Goal: Task Accomplishment & Management: Manage account settings

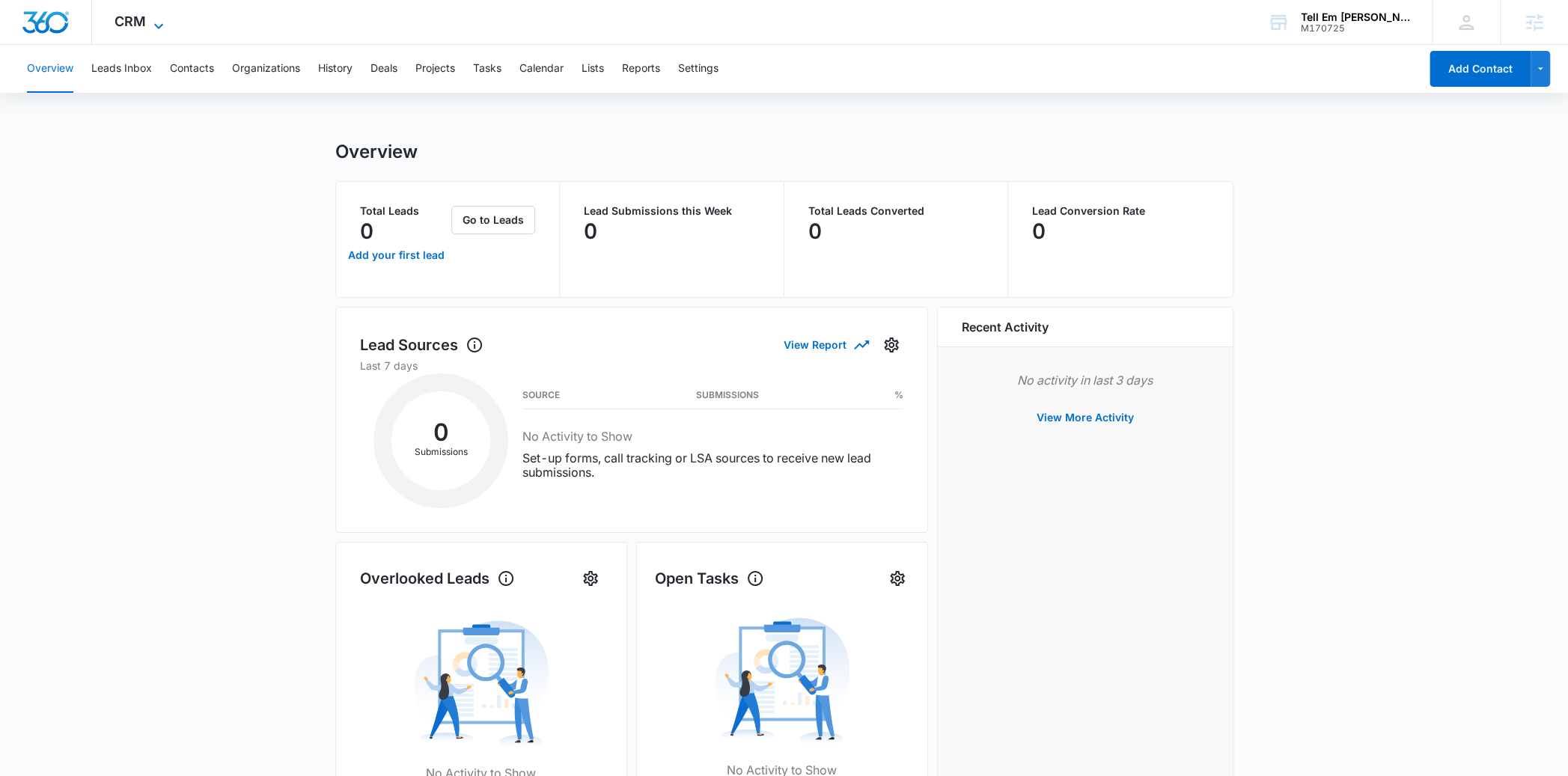
click at [135, 23] on span "CRM" at bounding box center [130, 21] width 31 height 16
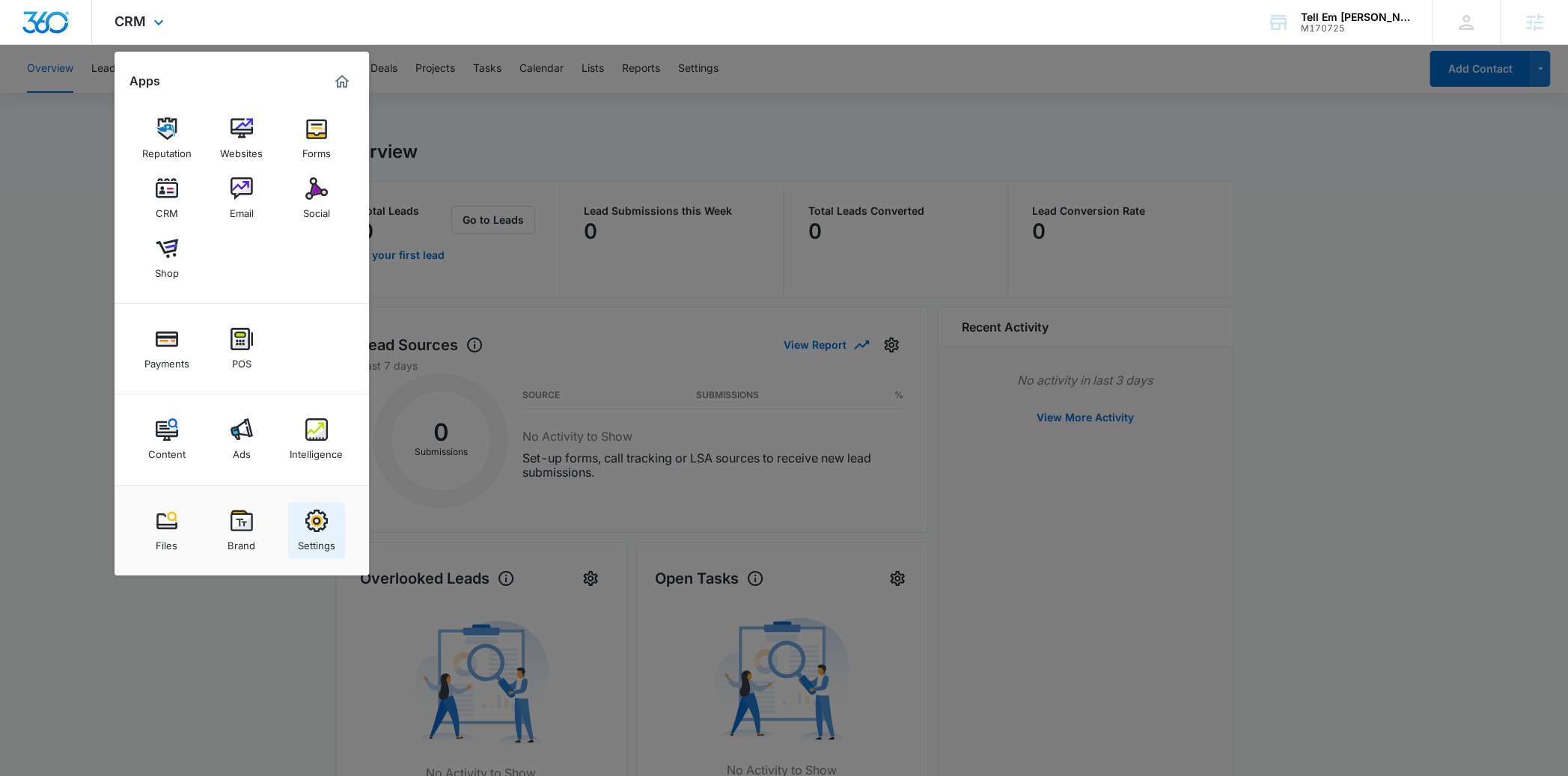
click at [315, 543] on div "Settings" at bounding box center [316, 542] width 37 height 19
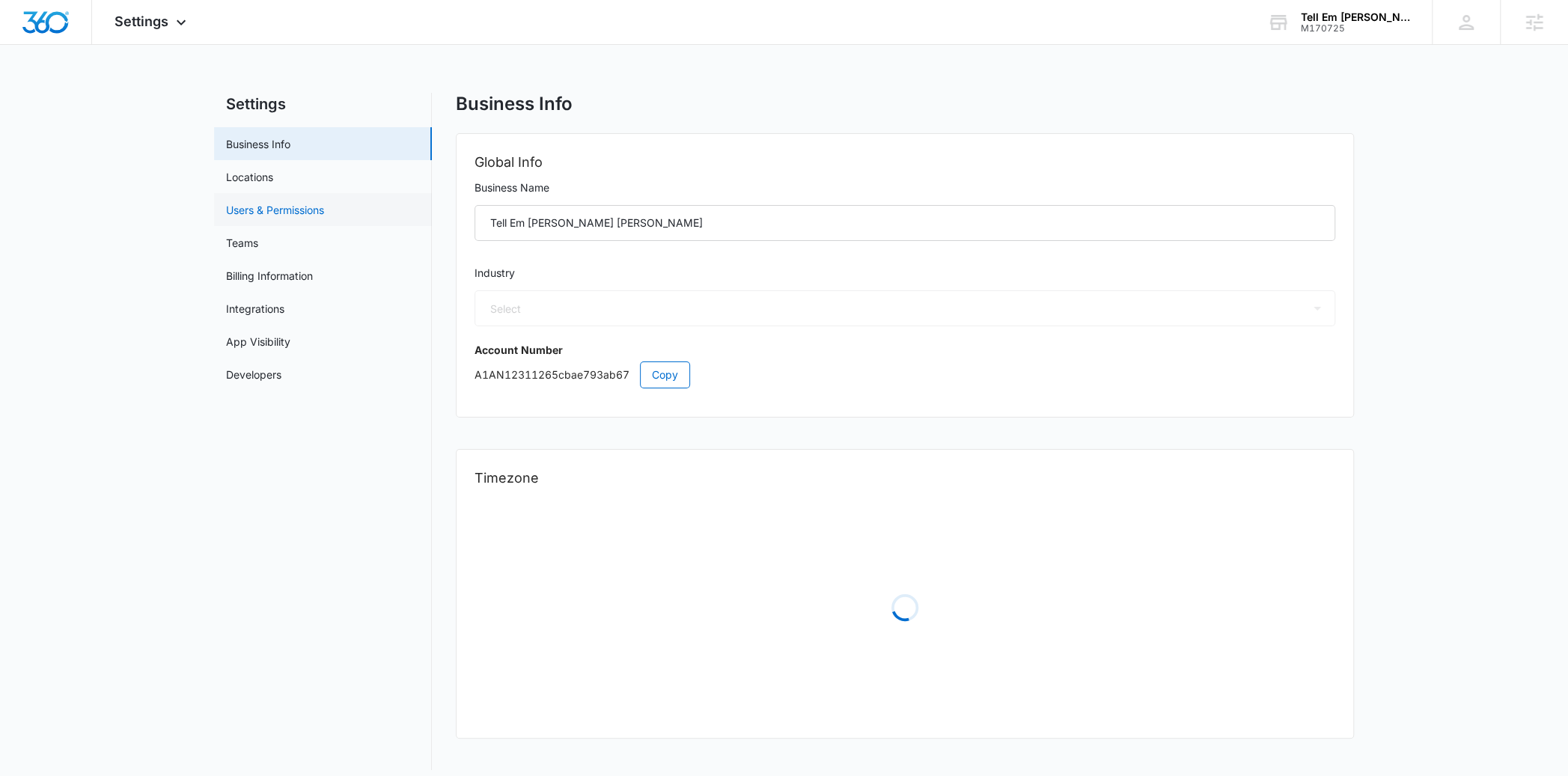
select select "52"
select select "US"
select select "America/New_York"
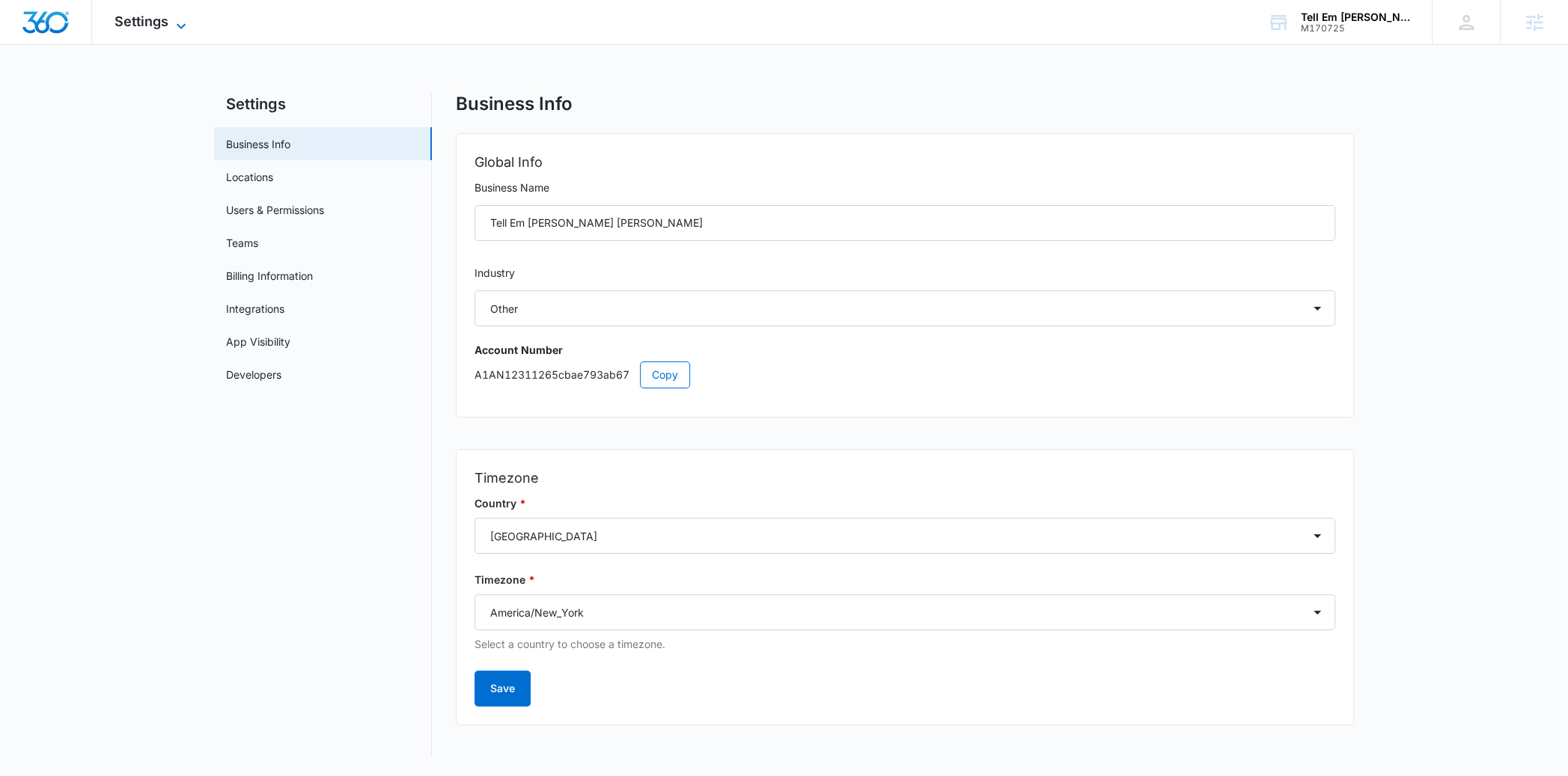
click at [152, 21] on span "Settings" at bounding box center [141, 21] width 54 height 16
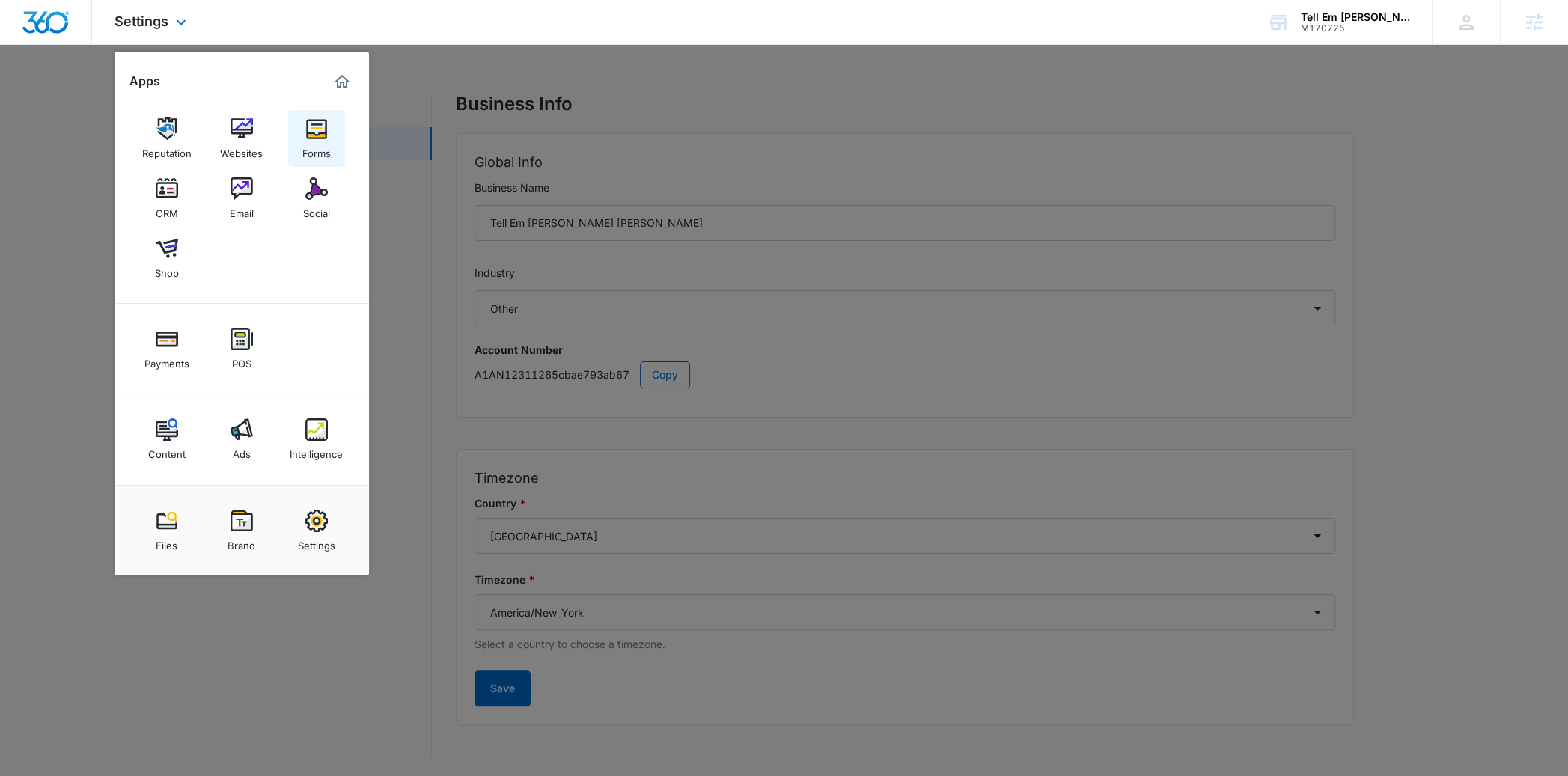
click at [321, 148] on div "Forms" at bounding box center [316, 149] width 29 height 19
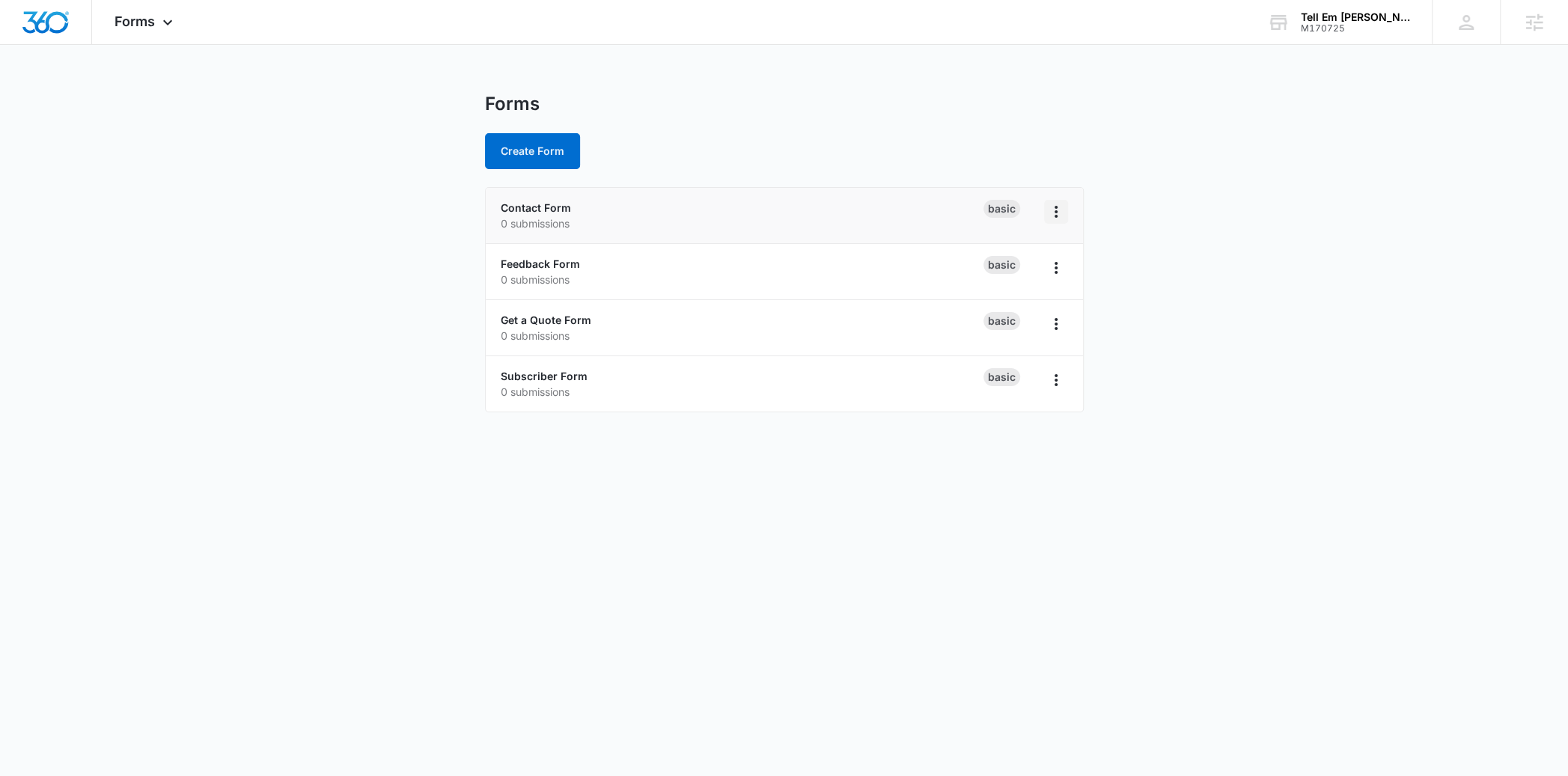
click at [1067, 211] on button "Overflow Menu" at bounding box center [1056, 211] width 24 height 24
click at [533, 256] on div "Feedback Form 0 submissions" at bounding box center [742, 271] width 483 height 31
click at [529, 264] on link "Feedback Form" at bounding box center [540, 264] width 79 height 12
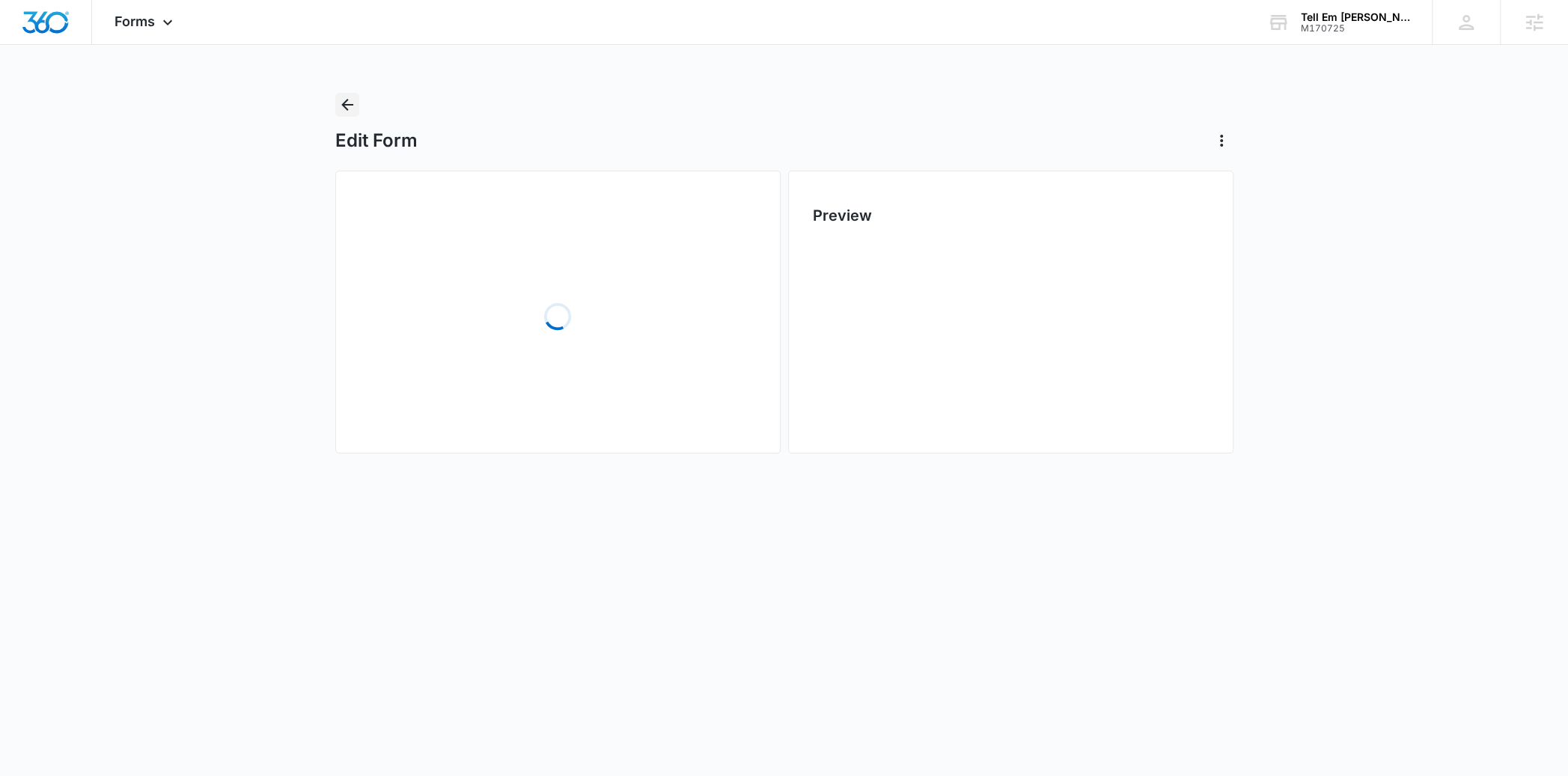
click at [338, 104] on icon "Back" at bounding box center [347, 104] width 18 height 18
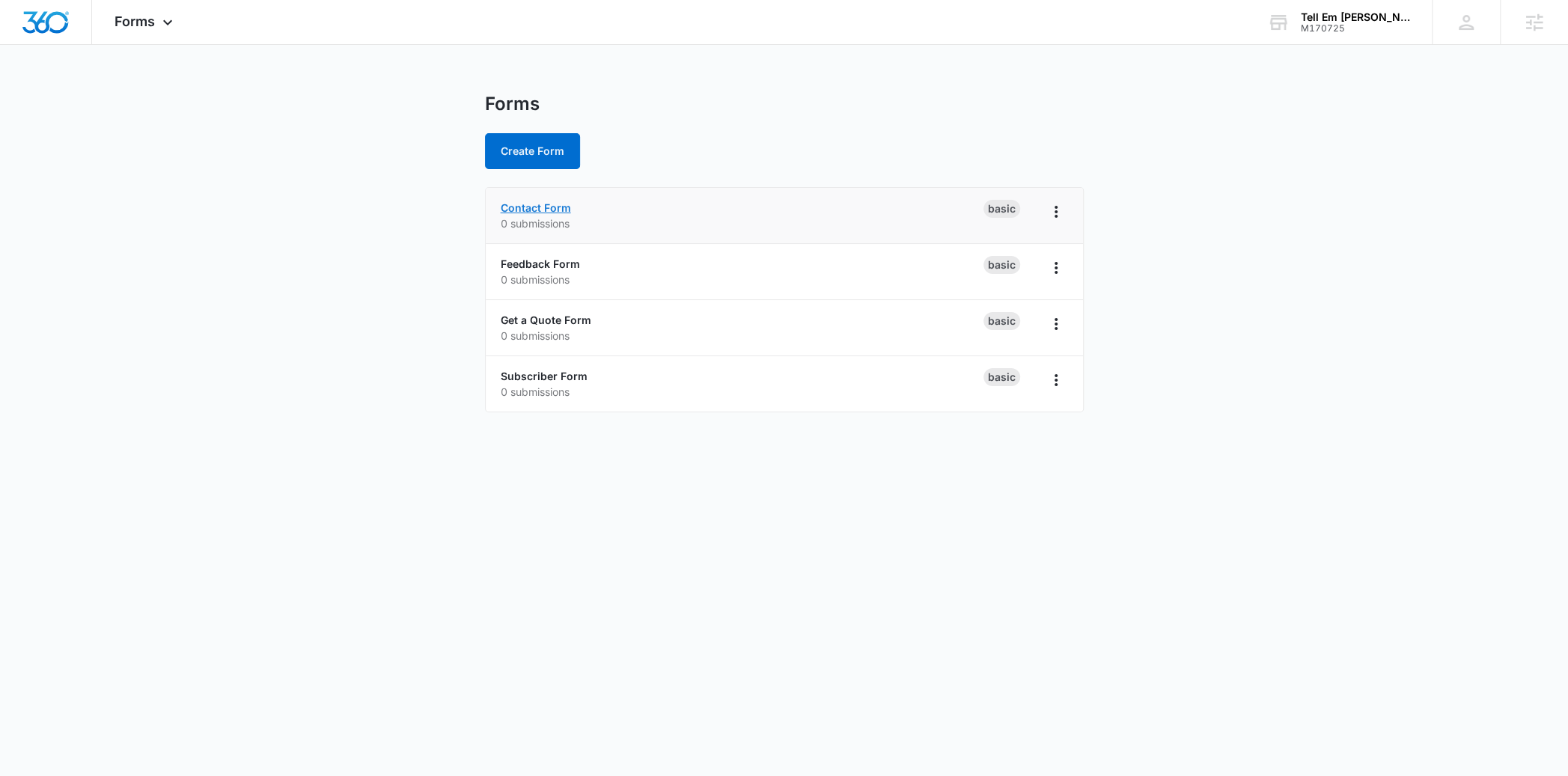
click at [517, 204] on link "Contact Form" at bounding box center [536, 208] width 70 height 12
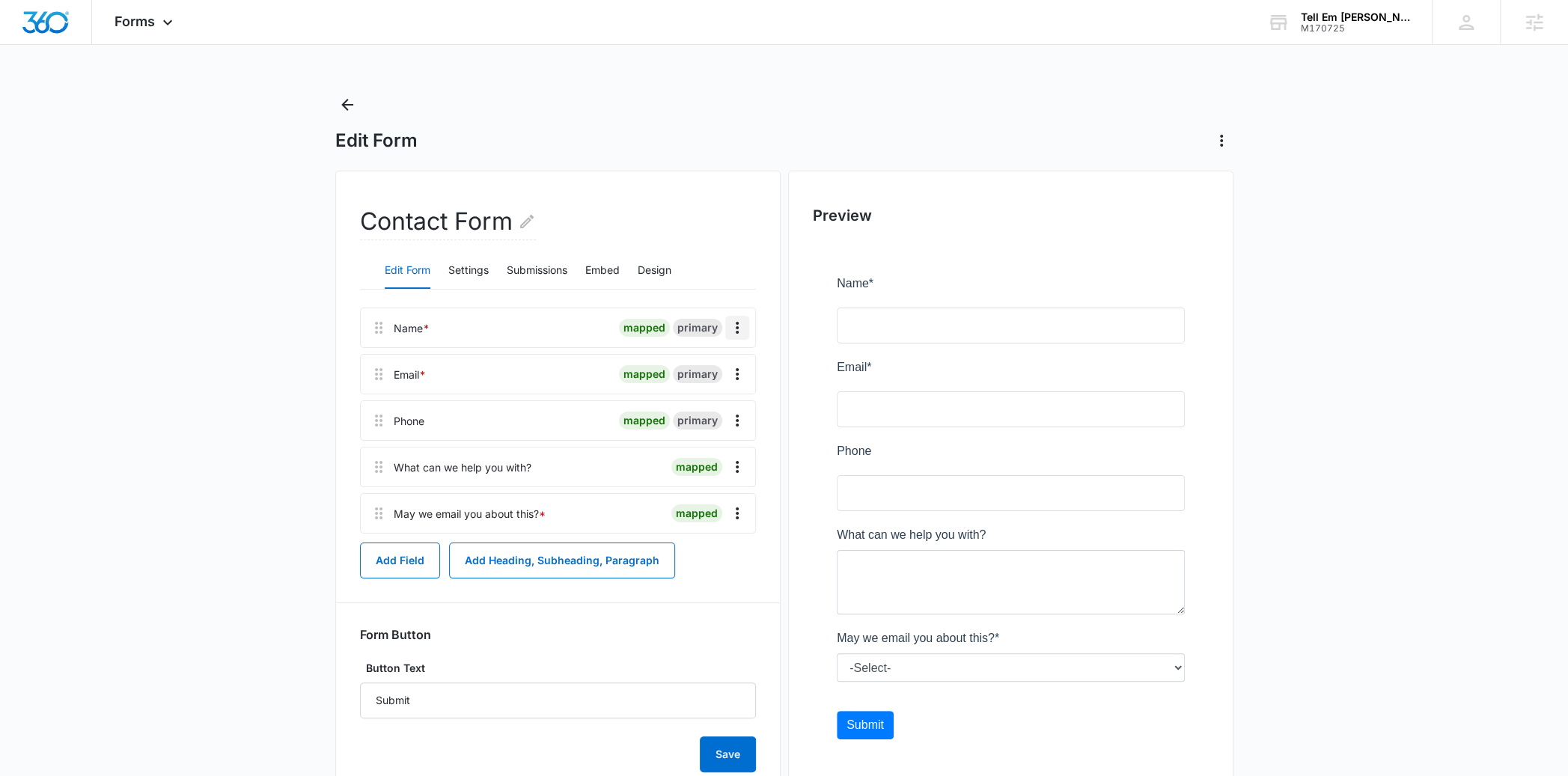
click at [740, 327] on icon "Overflow Menu" at bounding box center [737, 327] width 18 height 18
click at [705, 364] on div "Edit" at bounding box center [697, 369] width 31 height 10
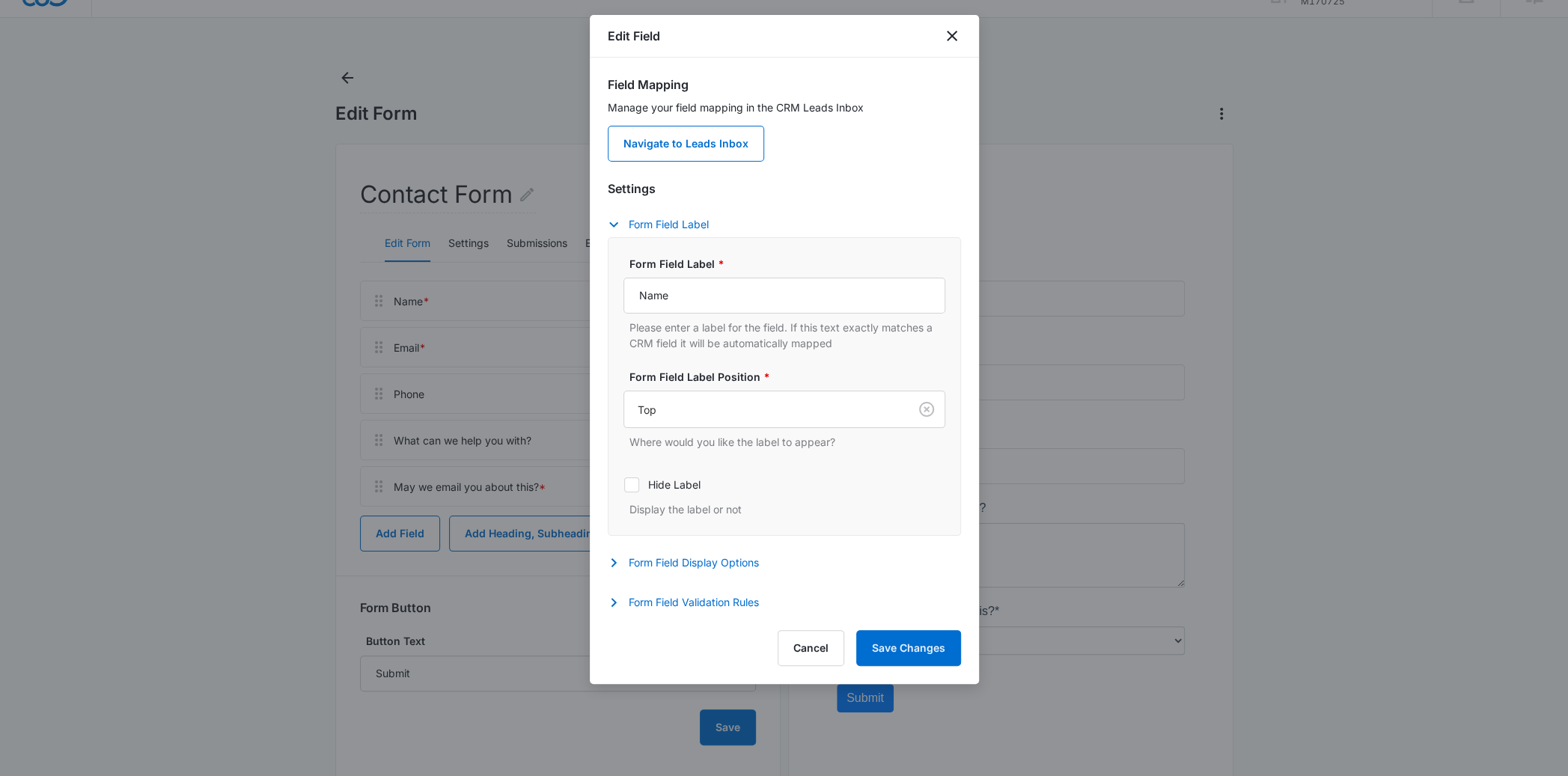
scroll to position [28, 0]
click at [959, 42] on icon "close" at bounding box center [952, 36] width 18 height 18
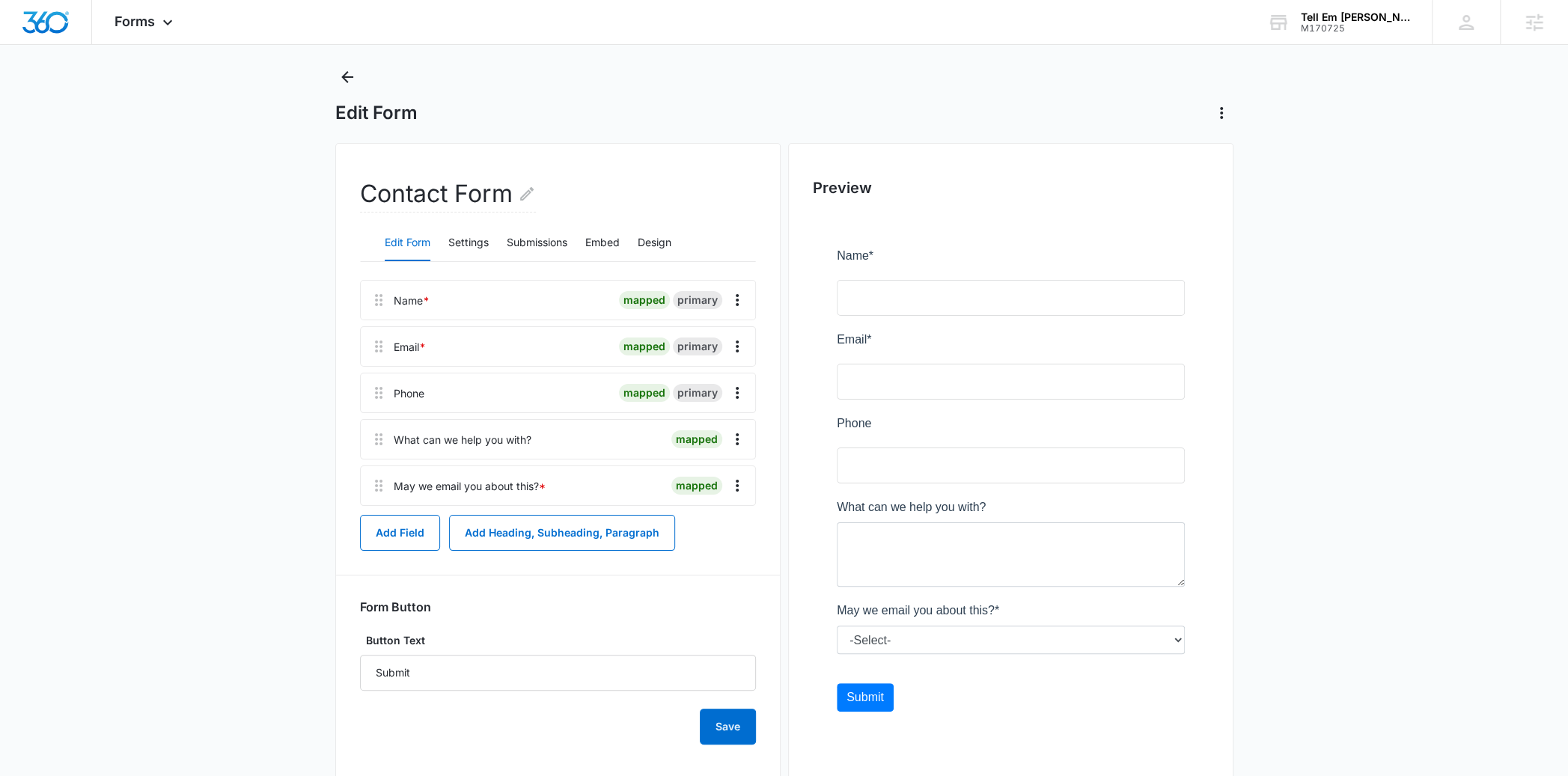
click at [288, 343] on main "Edit Form Contact Form Edit Form Settings Submissions Embed Design Name * mappe…" at bounding box center [784, 439] width 1568 height 747
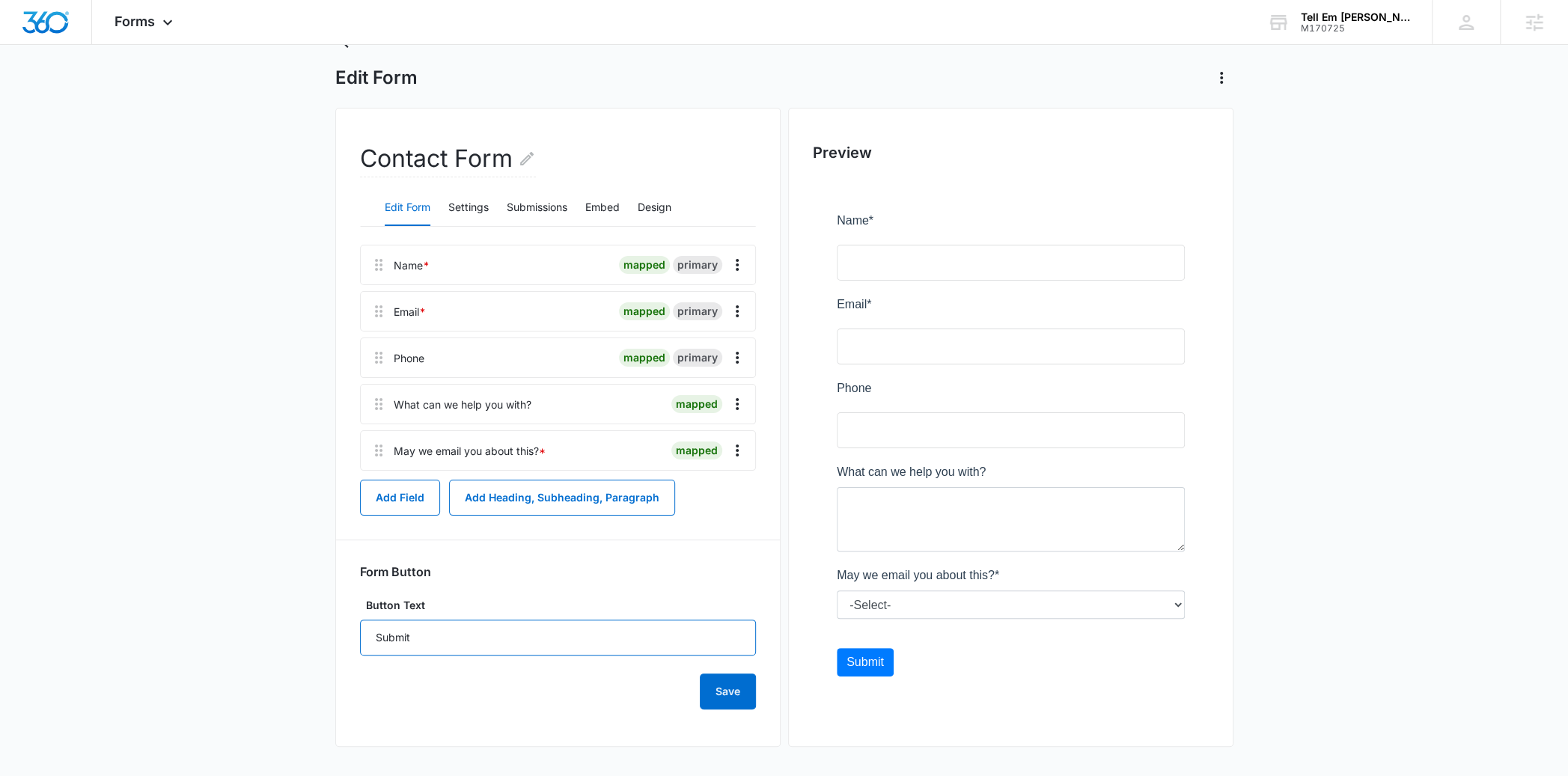
click at [461, 646] on input "Submit" at bounding box center [557, 638] width 396 height 36
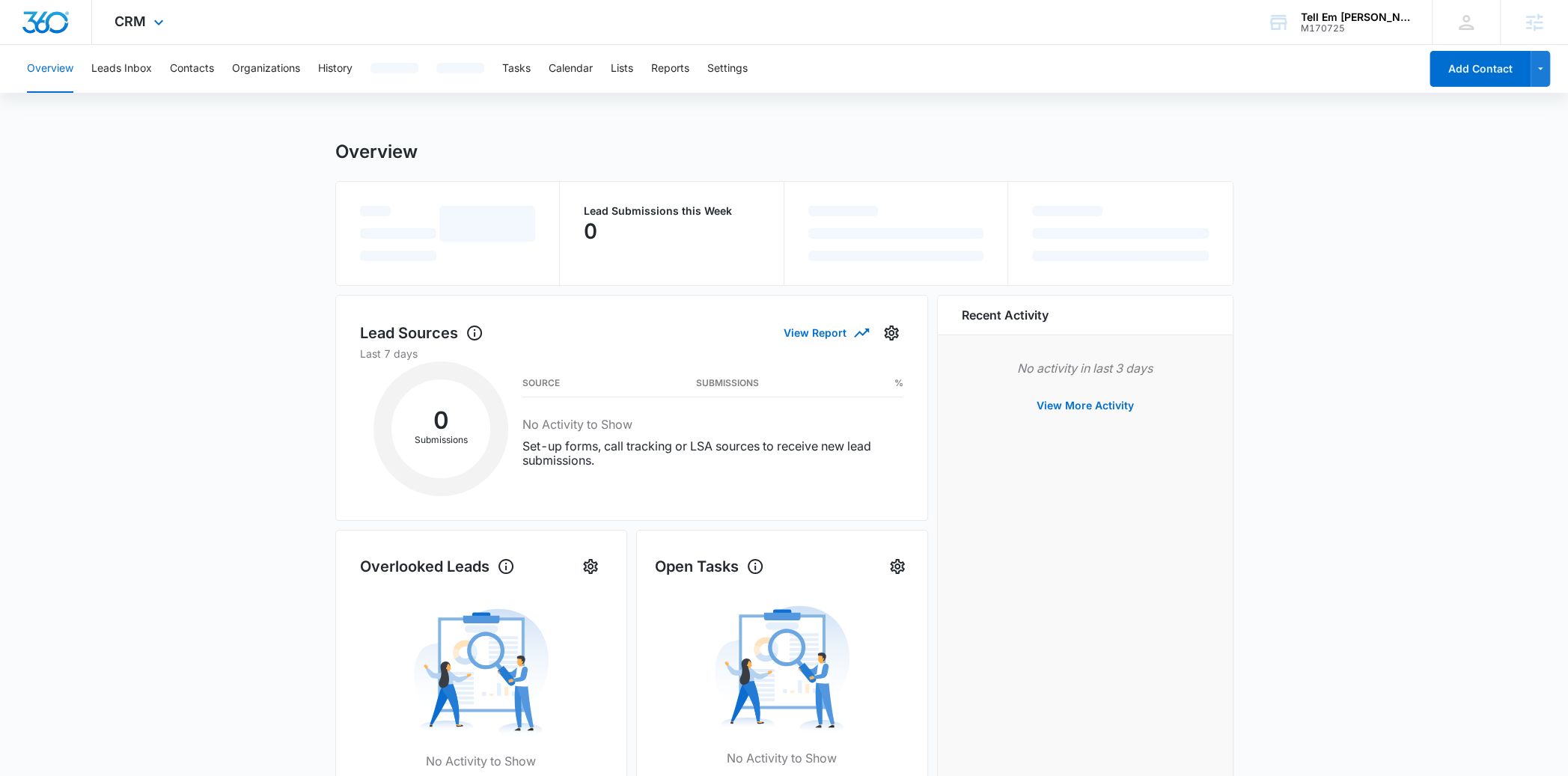
click at [164, 33] on div "CRM Apps Reputation Websites Forms CRM Email Social Shop Payments POS Content A…" at bounding box center [141, 22] width 98 height 44
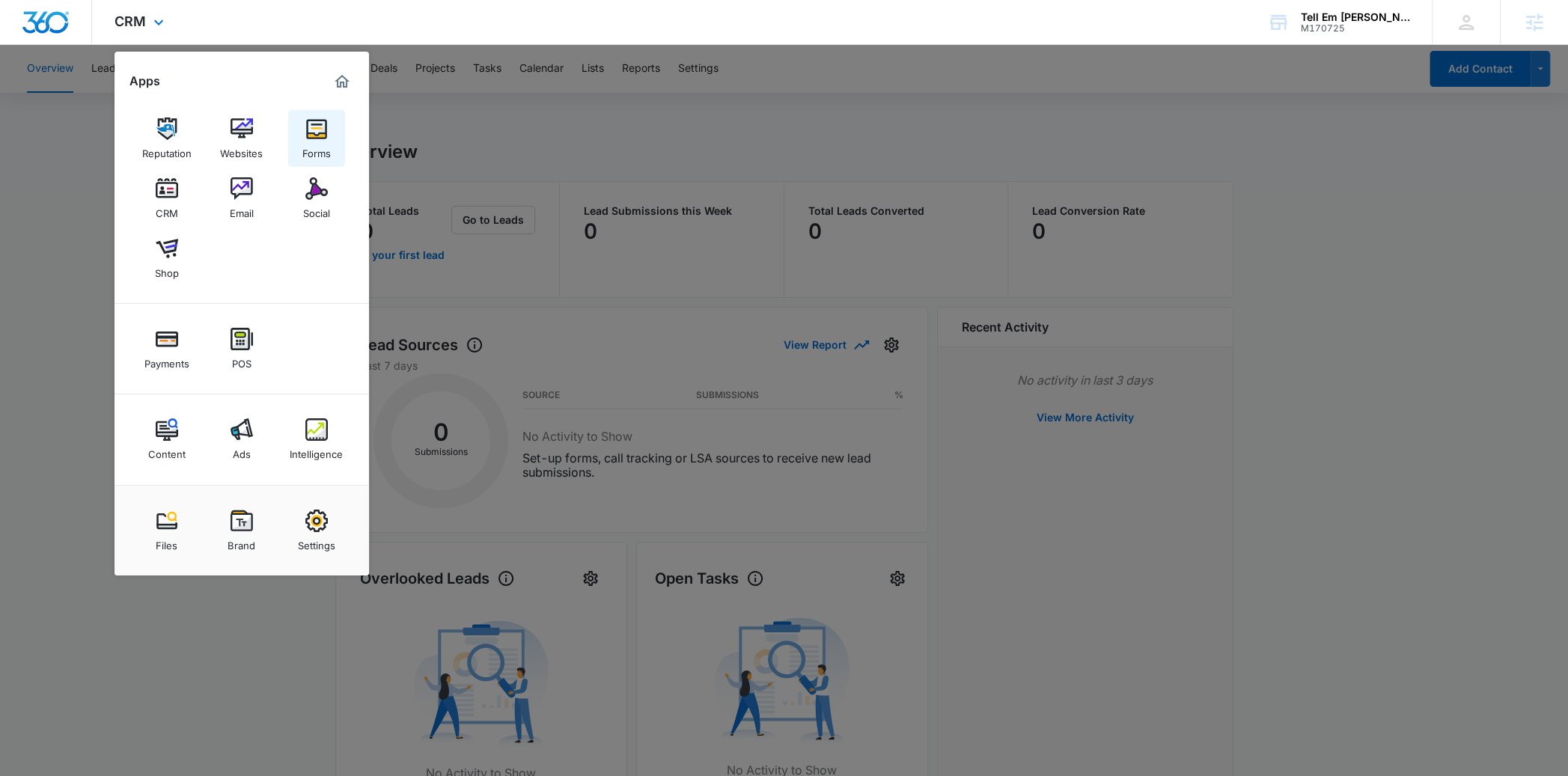
click at [315, 130] on img at bounding box center [316, 128] width 23 height 23
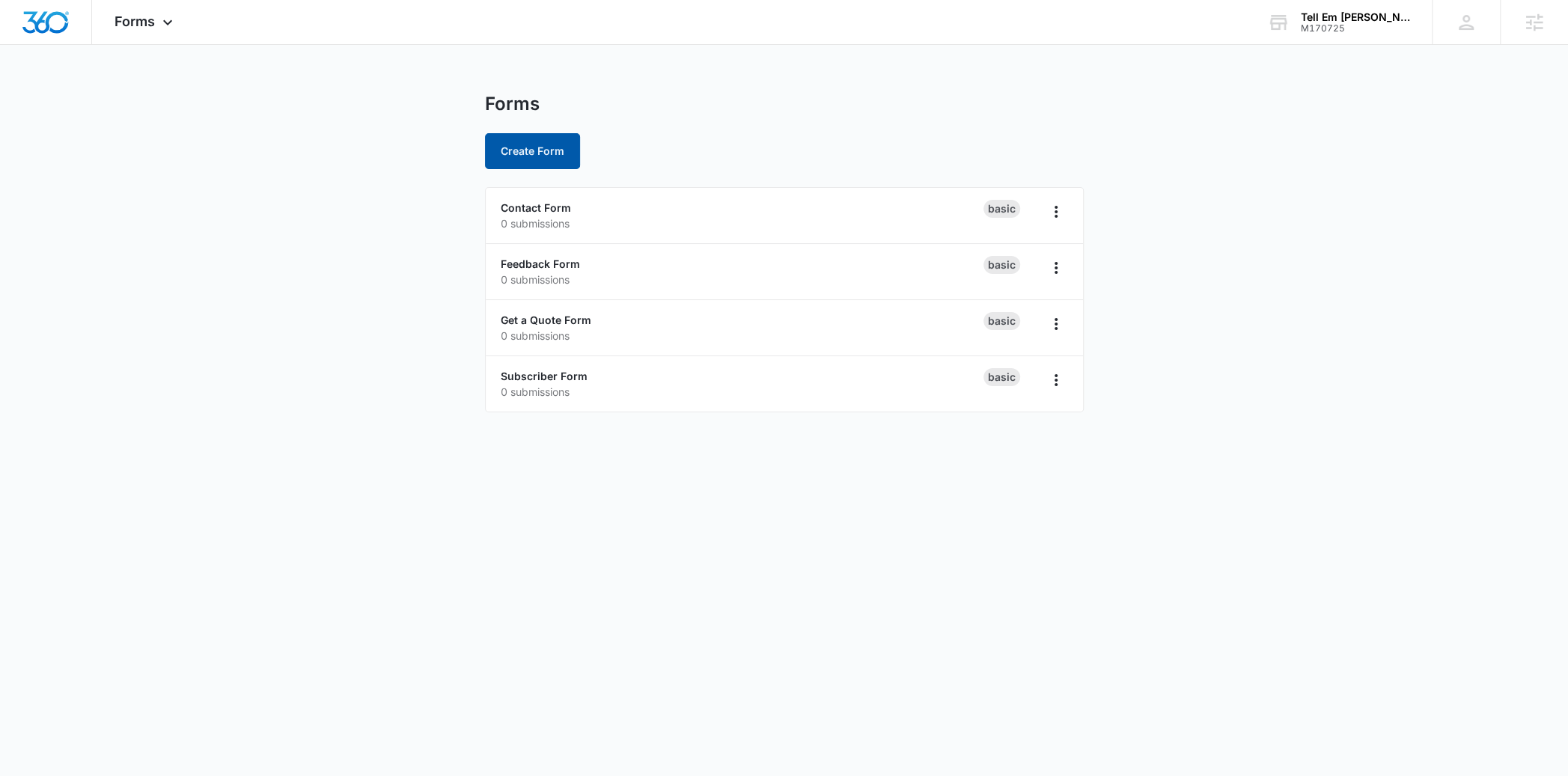
click at [537, 145] on button "Create Form" at bounding box center [533, 151] width 95 height 36
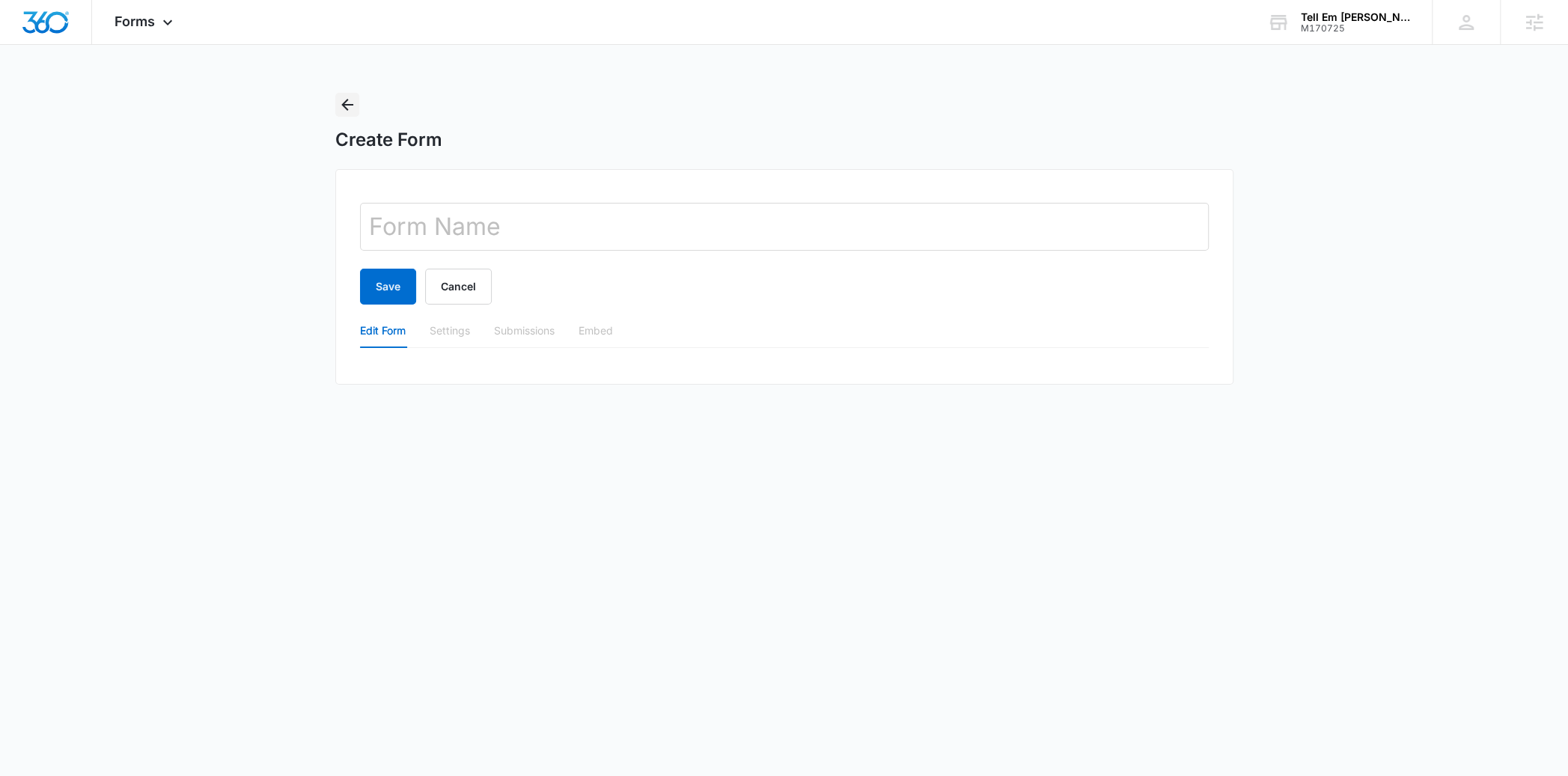
click at [337, 110] on button "Back" at bounding box center [347, 104] width 24 height 24
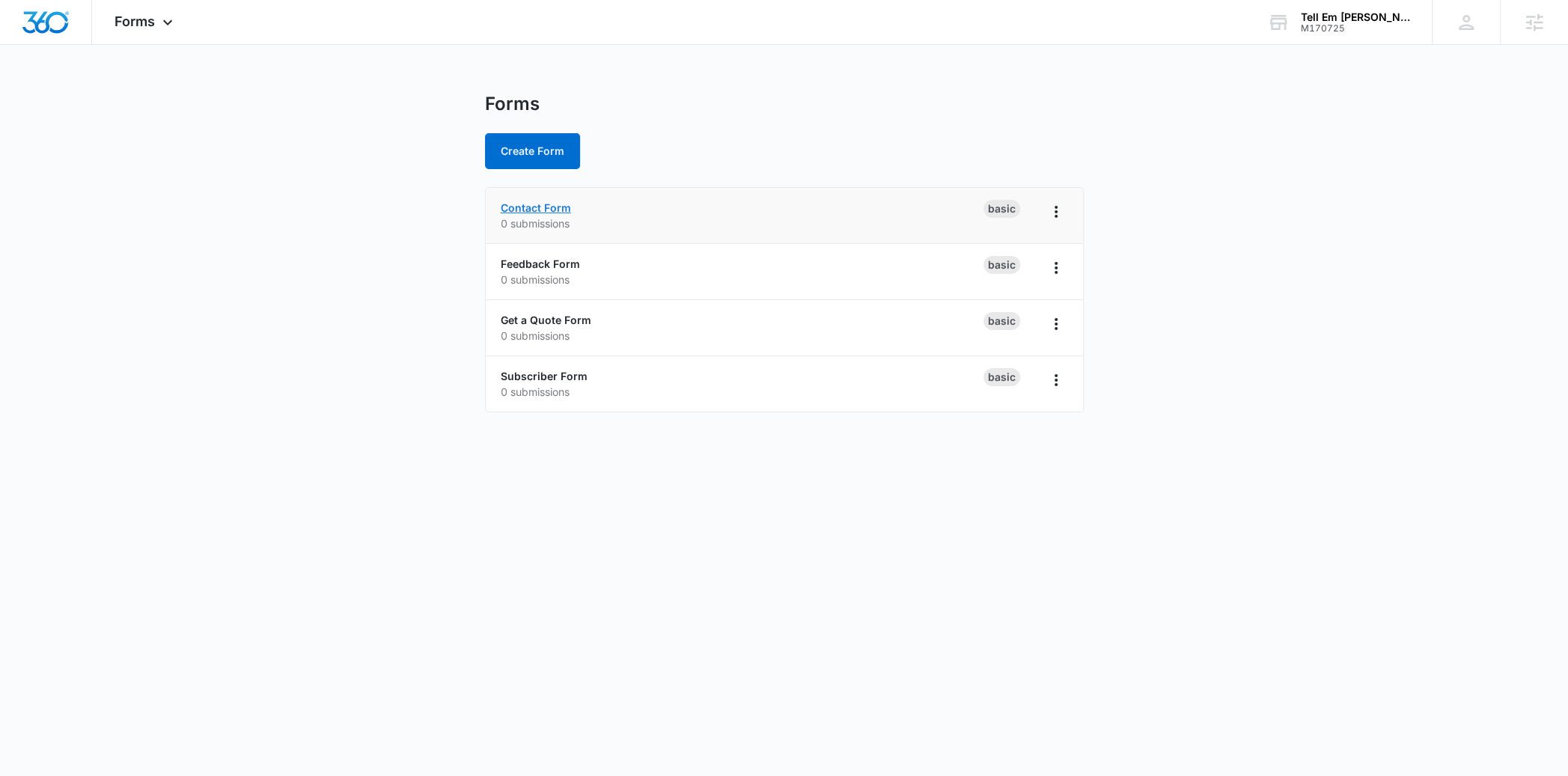
click at [531, 206] on link "Contact Form" at bounding box center [536, 208] width 70 height 12
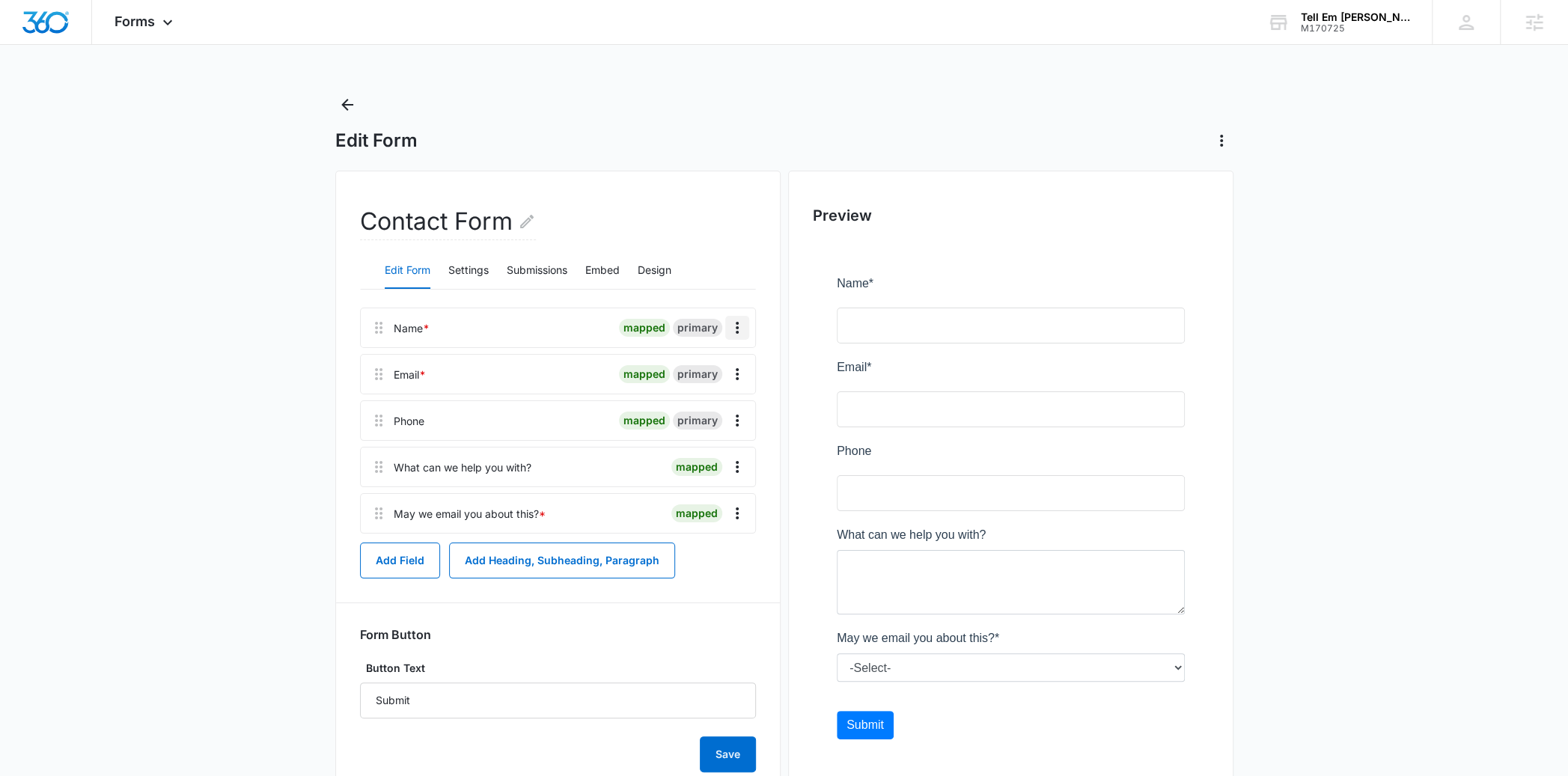
click at [737, 331] on icon "Overflow Menu" at bounding box center [737, 327] width 3 height 12
click at [723, 363] on button "Edit" at bounding box center [706, 369] width 86 height 23
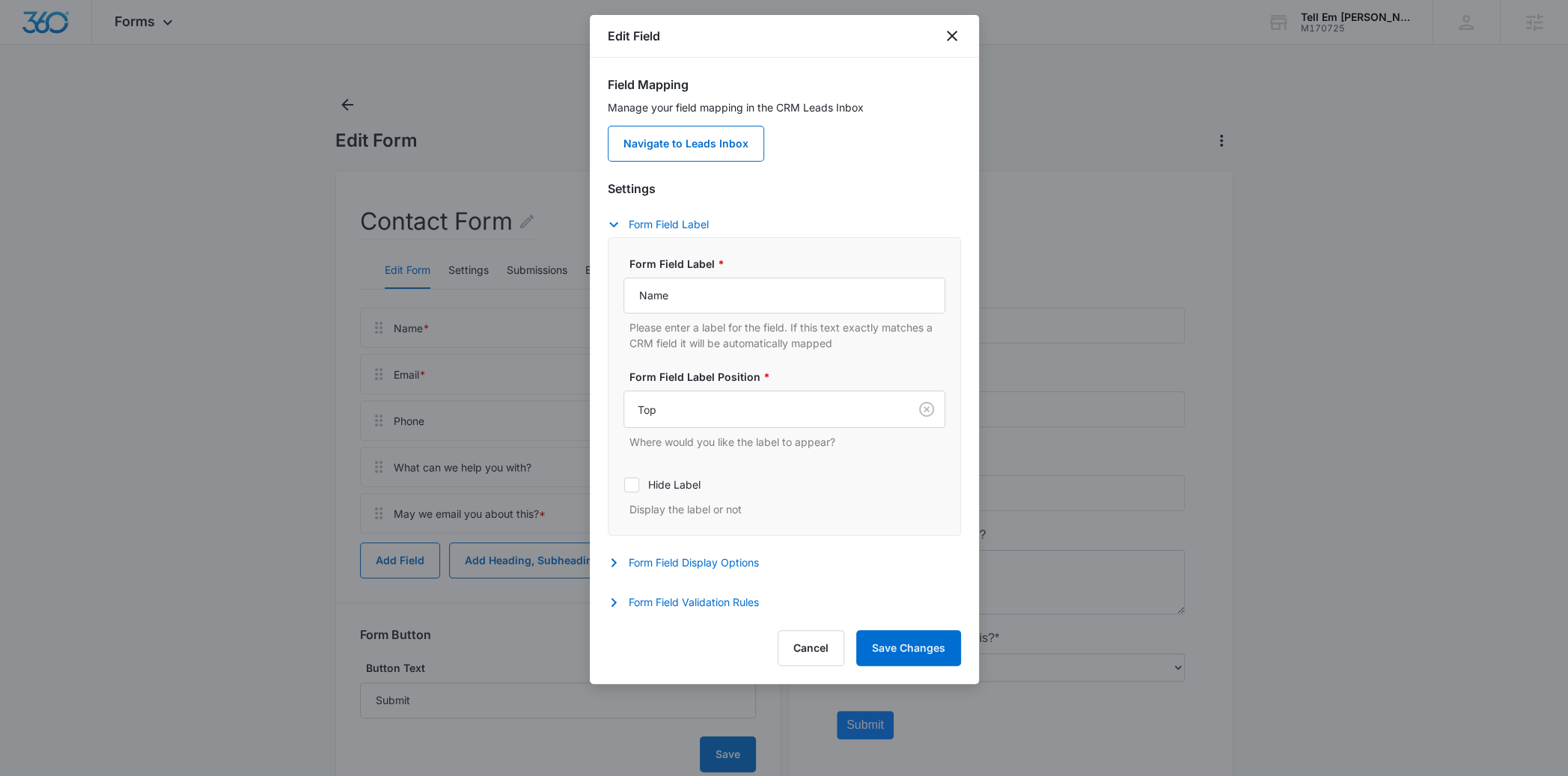
click at [1203, 326] on div at bounding box center [784, 388] width 1568 height 776
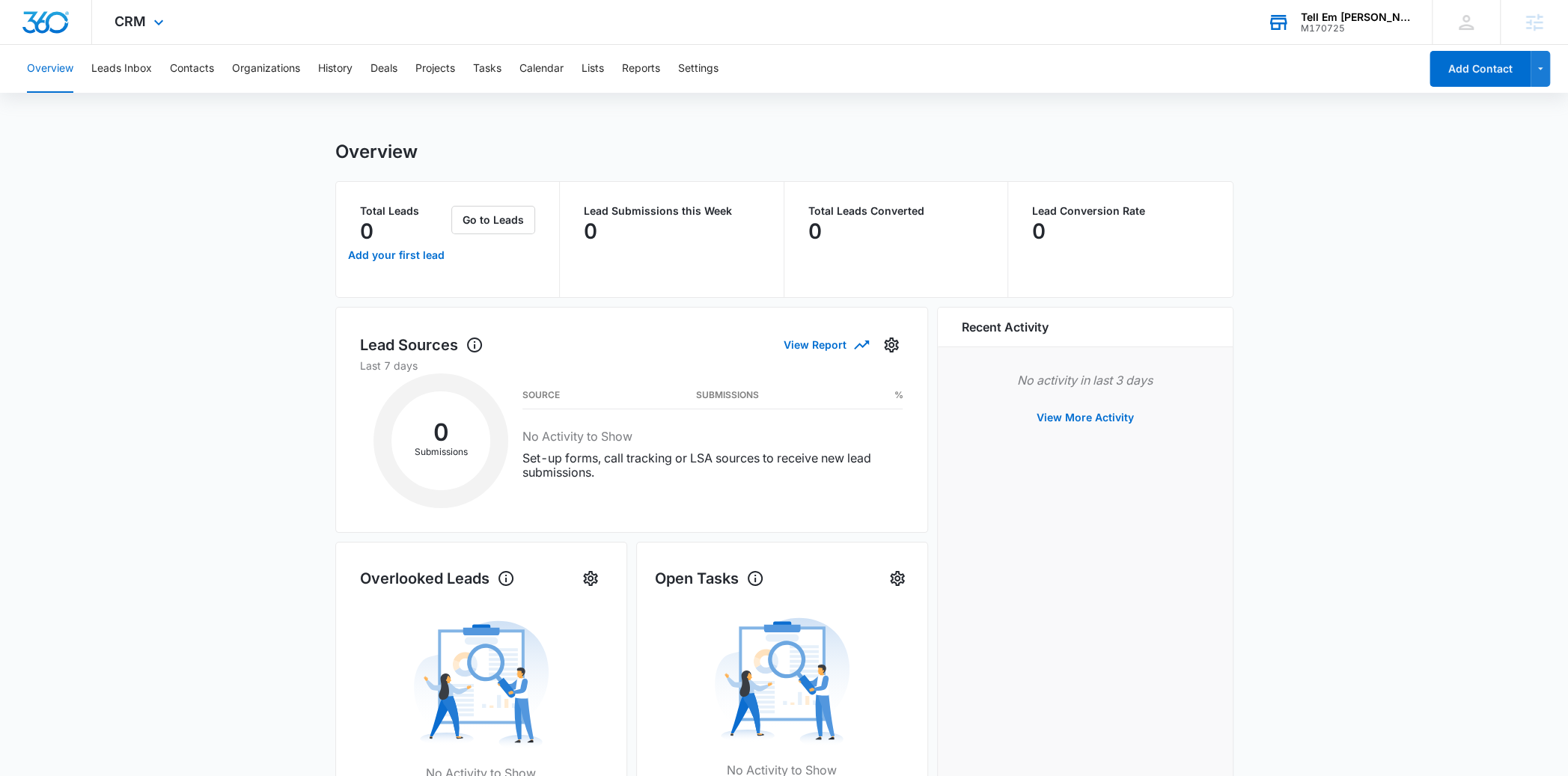
click at [1351, 26] on div "M170725" at bounding box center [1355, 28] width 110 height 10
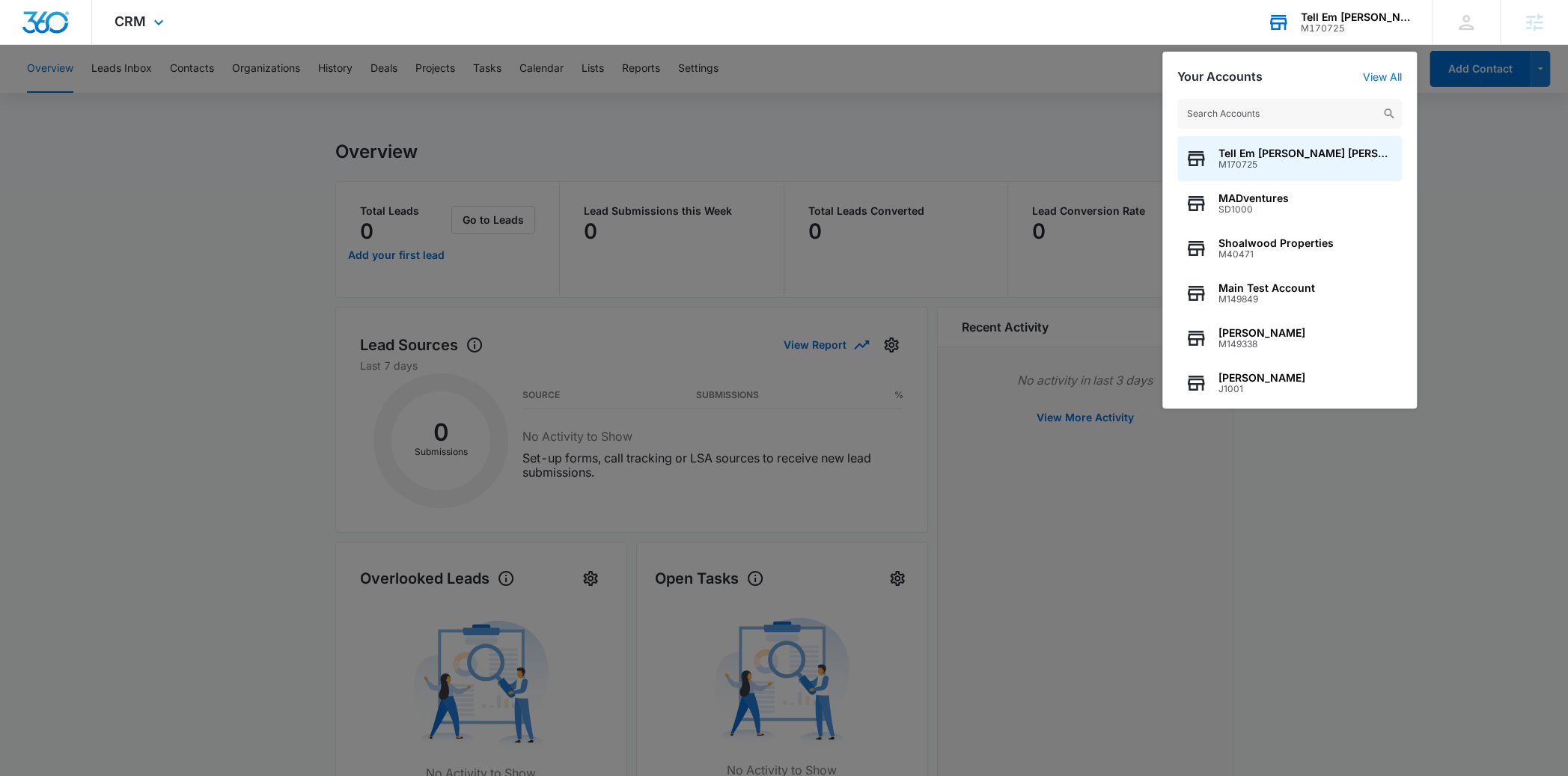
click at [1275, 100] on input "text" at bounding box center [1289, 114] width 225 height 30
type input "knox pest"
click at [1255, 149] on span "Knox Pest Control" at bounding box center [1295, 153] width 154 height 12
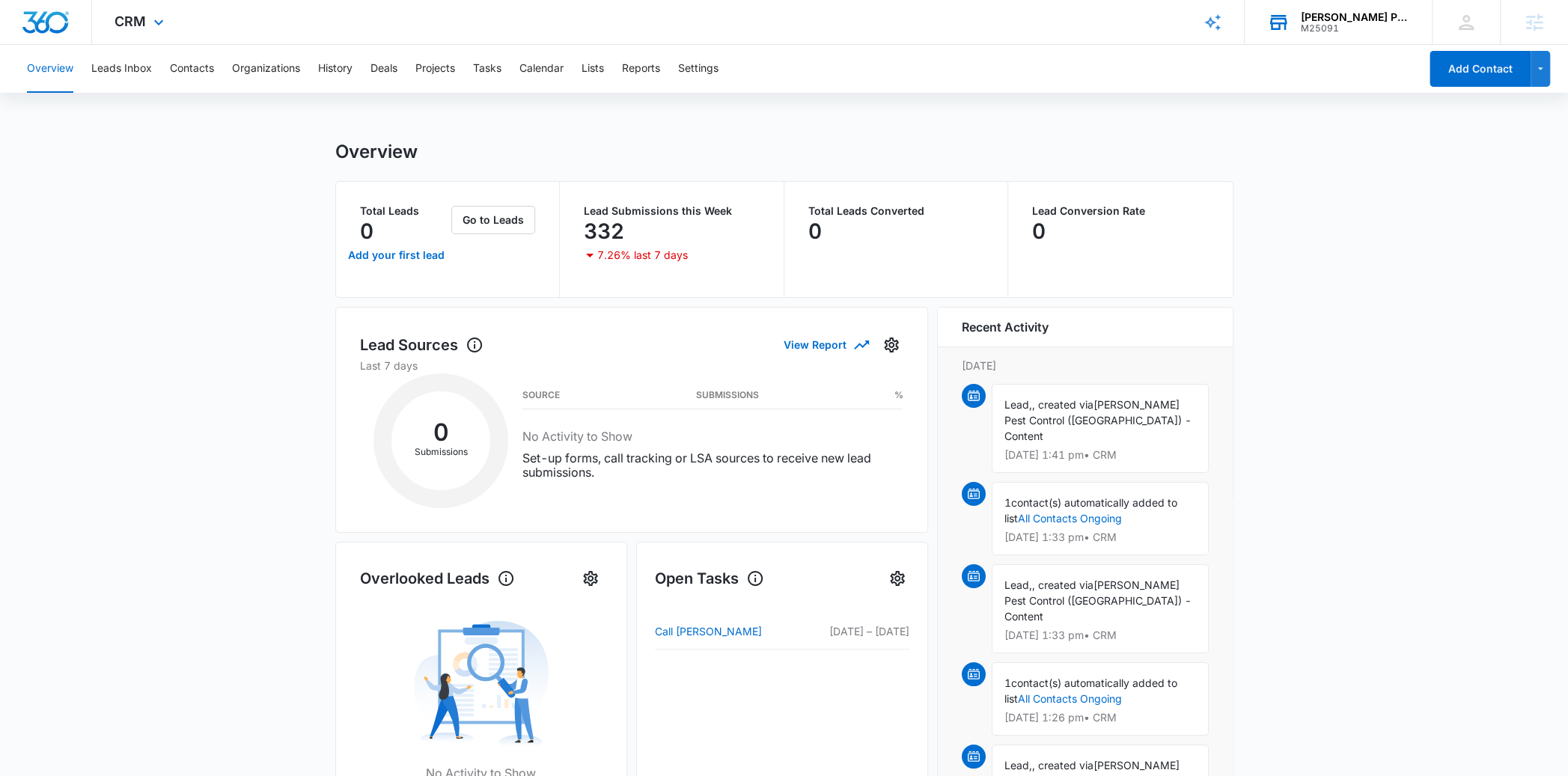
click at [148, 9] on div "CRM Apps Reputation Websites Forms CRM Email Social Shop Content Ads Intelligen…" at bounding box center [141, 22] width 98 height 44
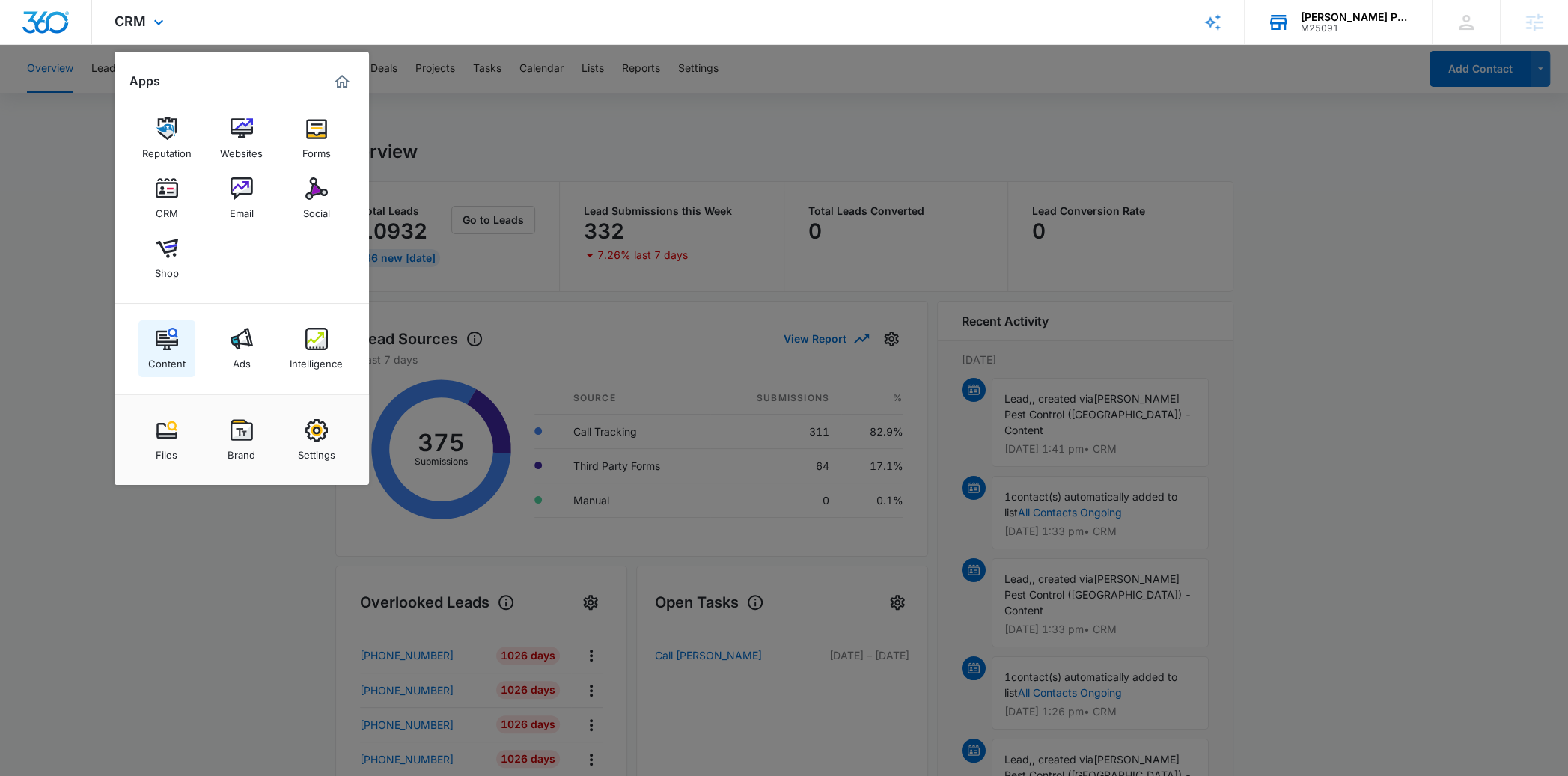
click at [162, 333] on img at bounding box center [166, 339] width 23 height 23
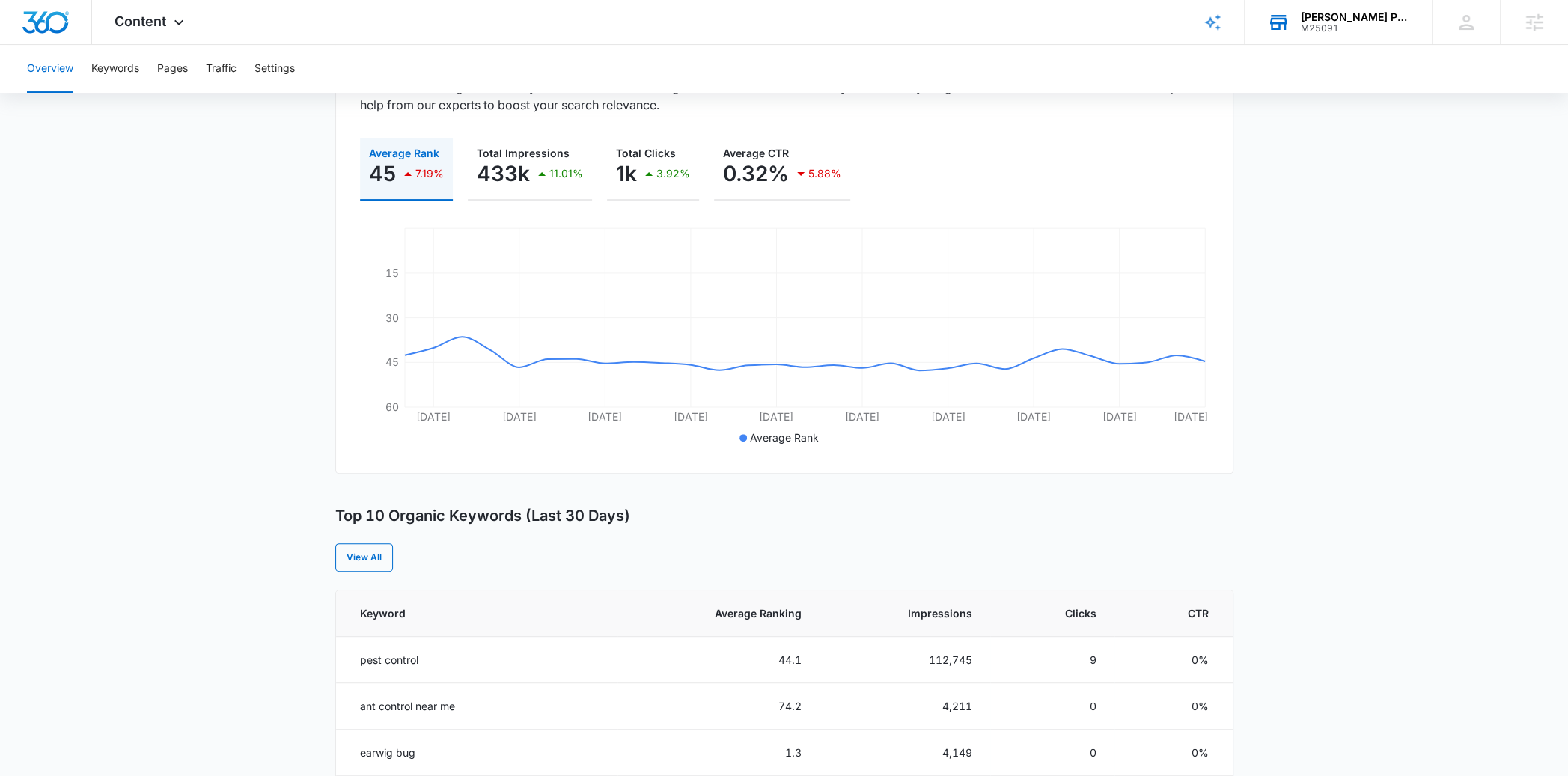
scroll to position [226, 0]
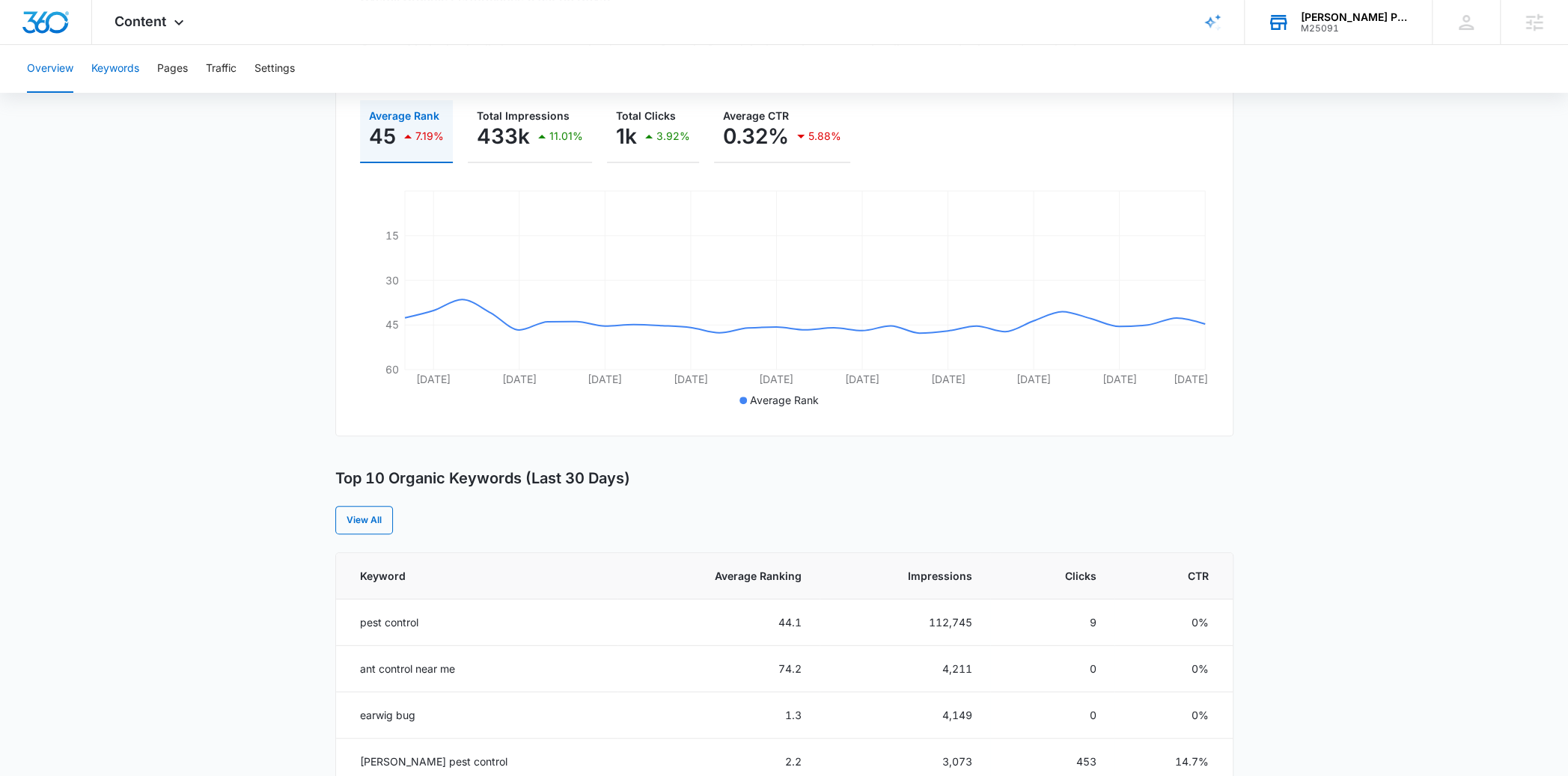
click at [124, 68] on button "Keywords" at bounding box center [115, 69] width 48 height 48
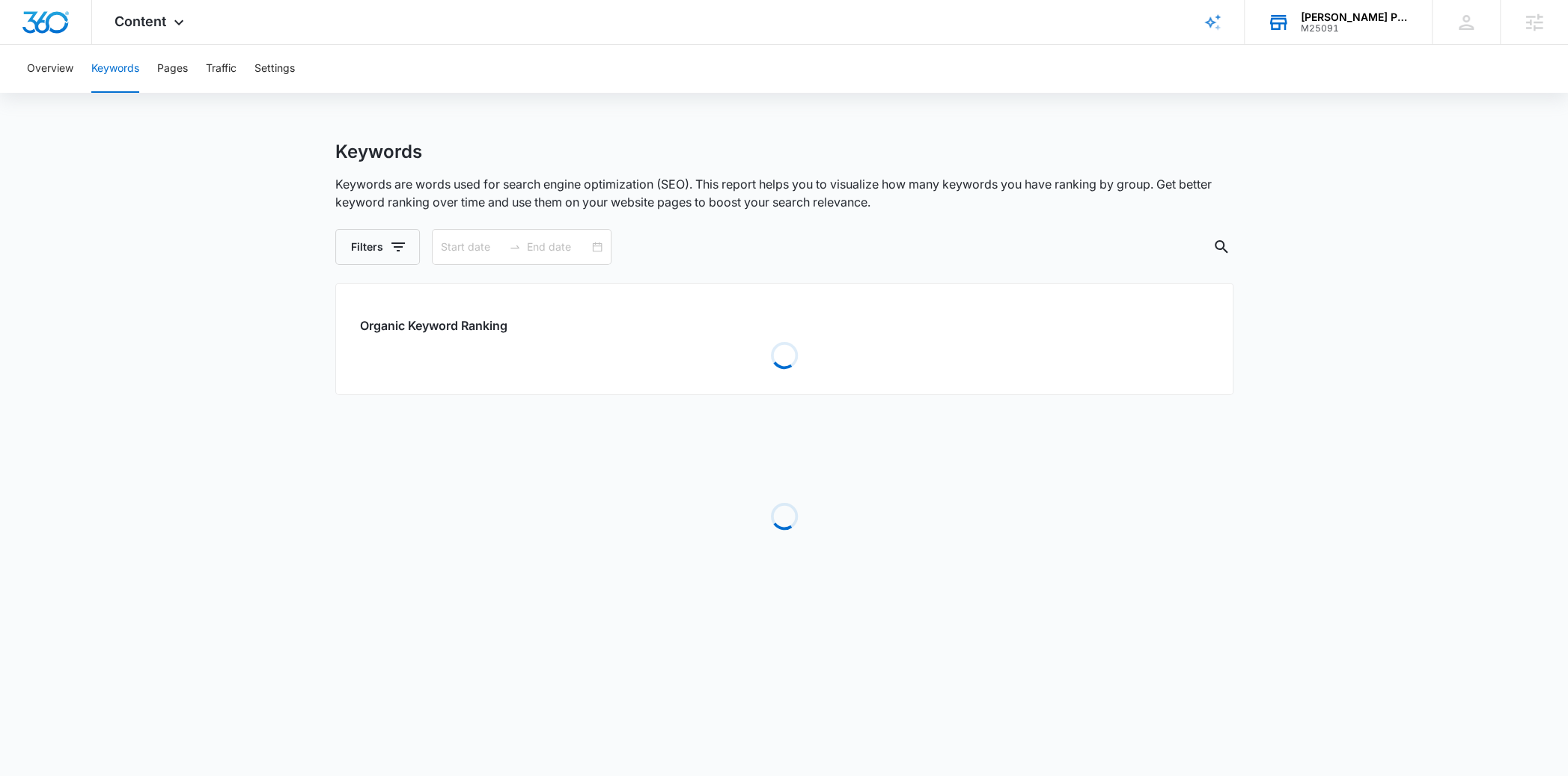
type input "01/01/2025"
type input "07/09/2025"
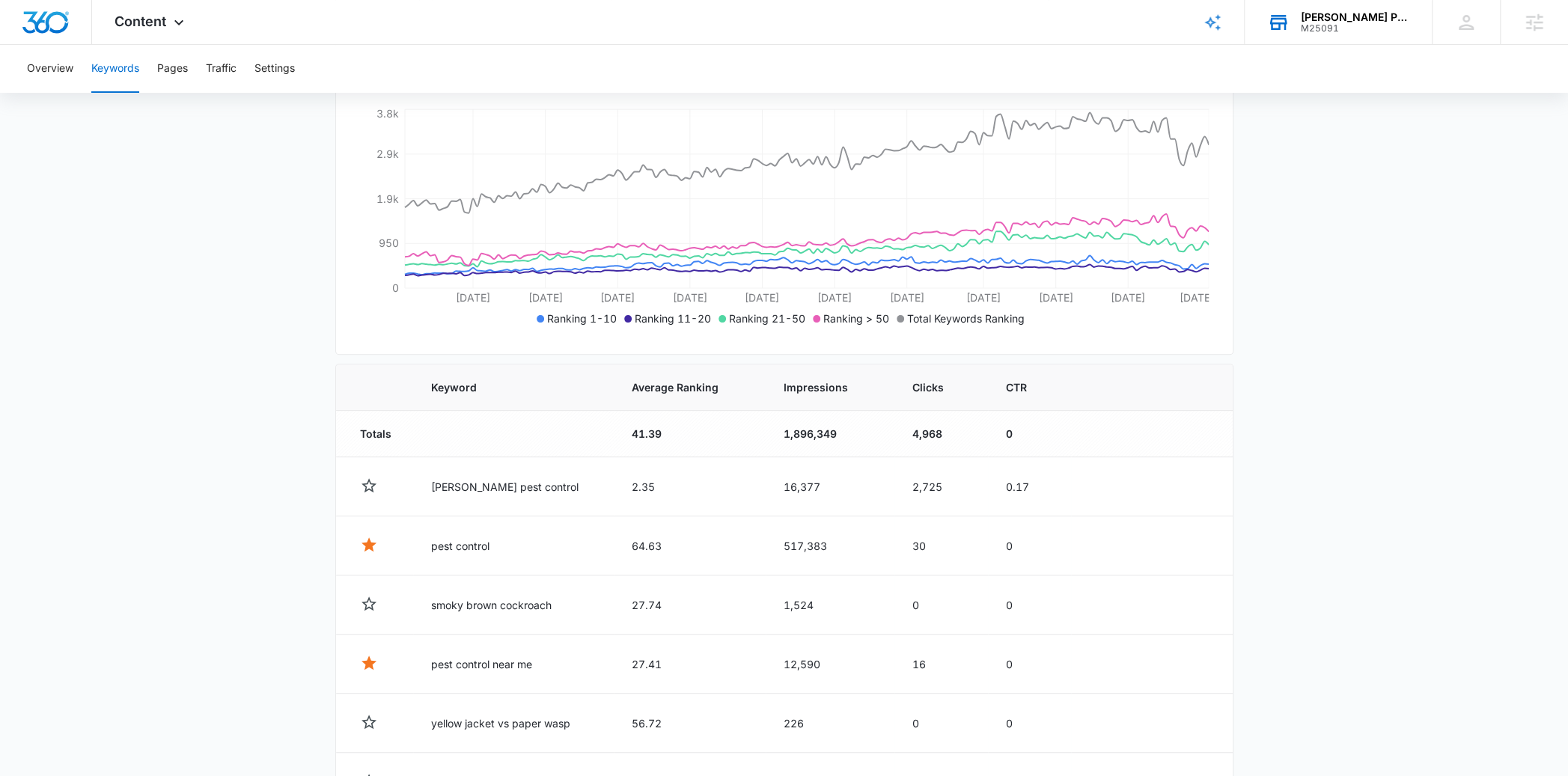
scroll to position [214, 0]
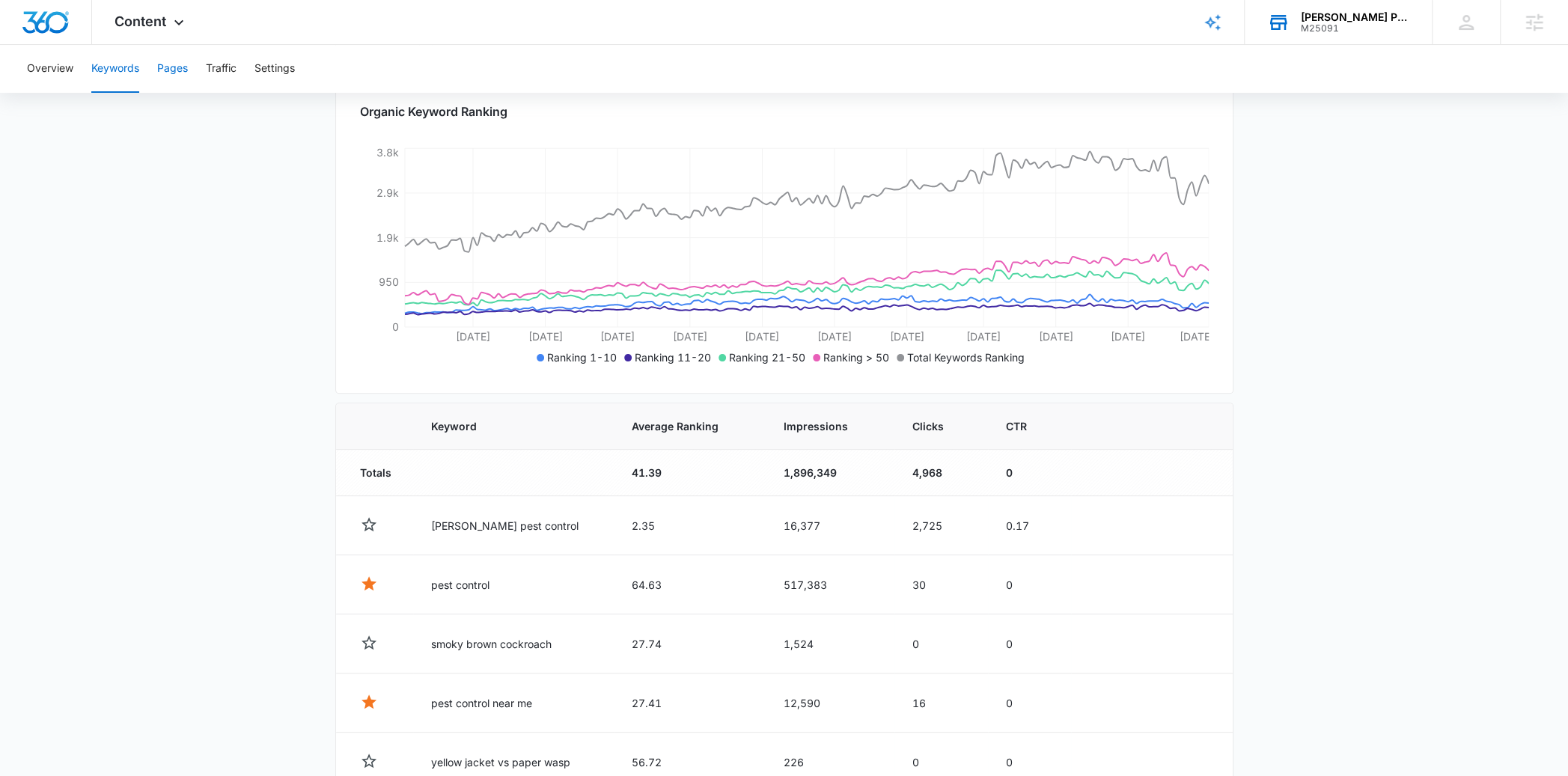
click at [183, 69] on button "Pages" at bounding box center [172, 69] width 30 height 48
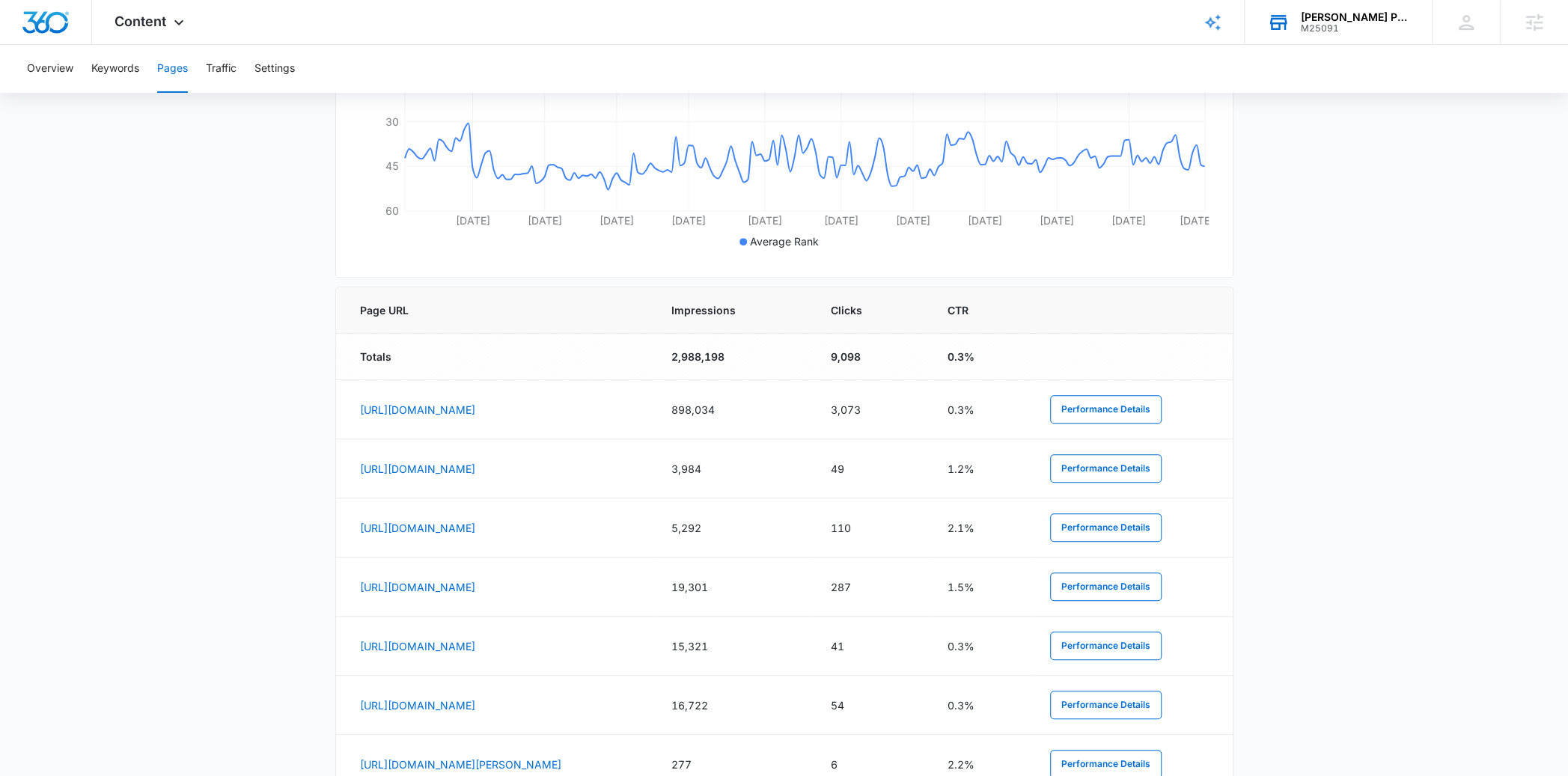
scroll to position [448, 0]
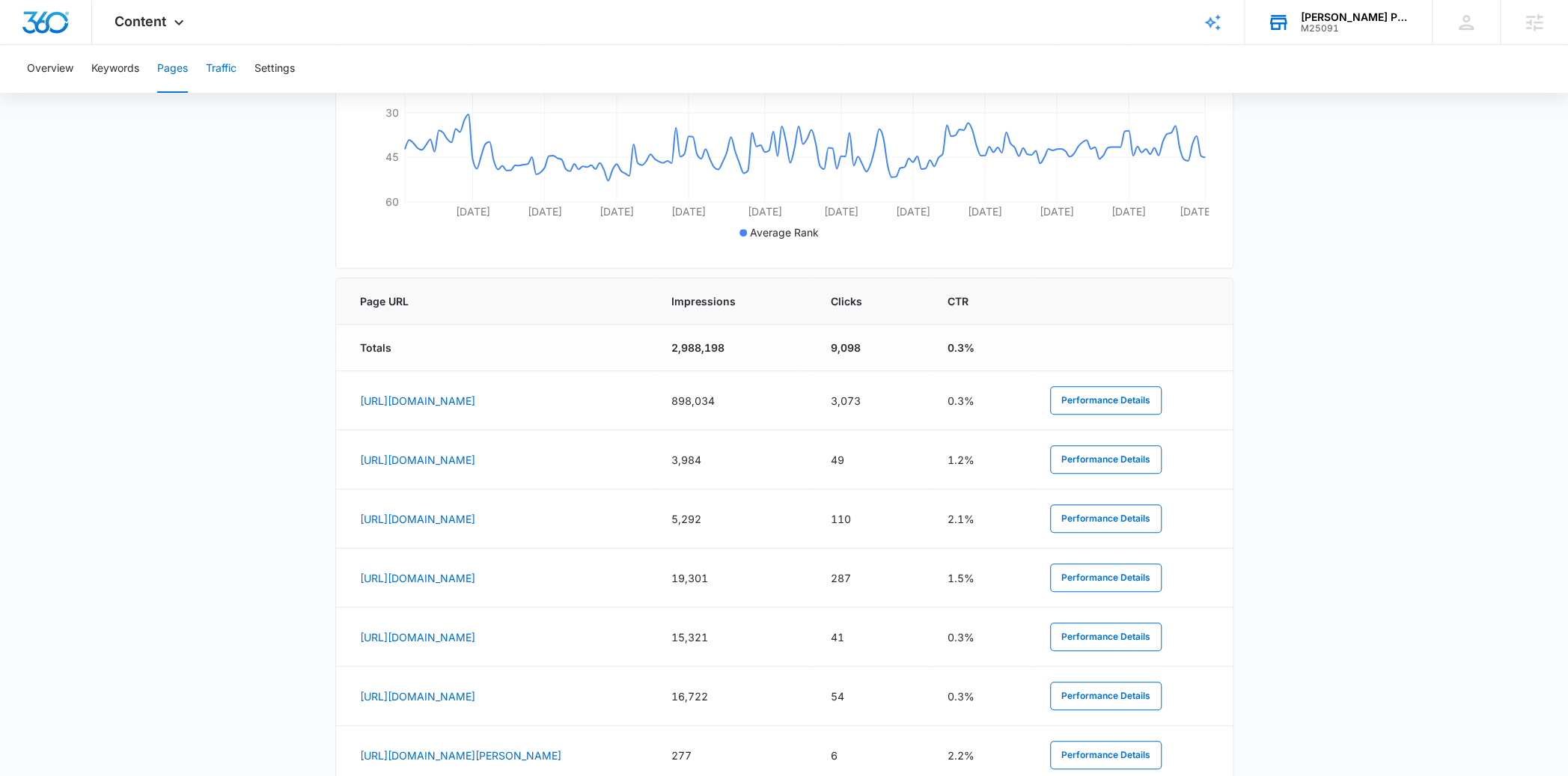
click at [231, 63] on button "Traffic" at bounding box center [221, 69] width 30 height 48
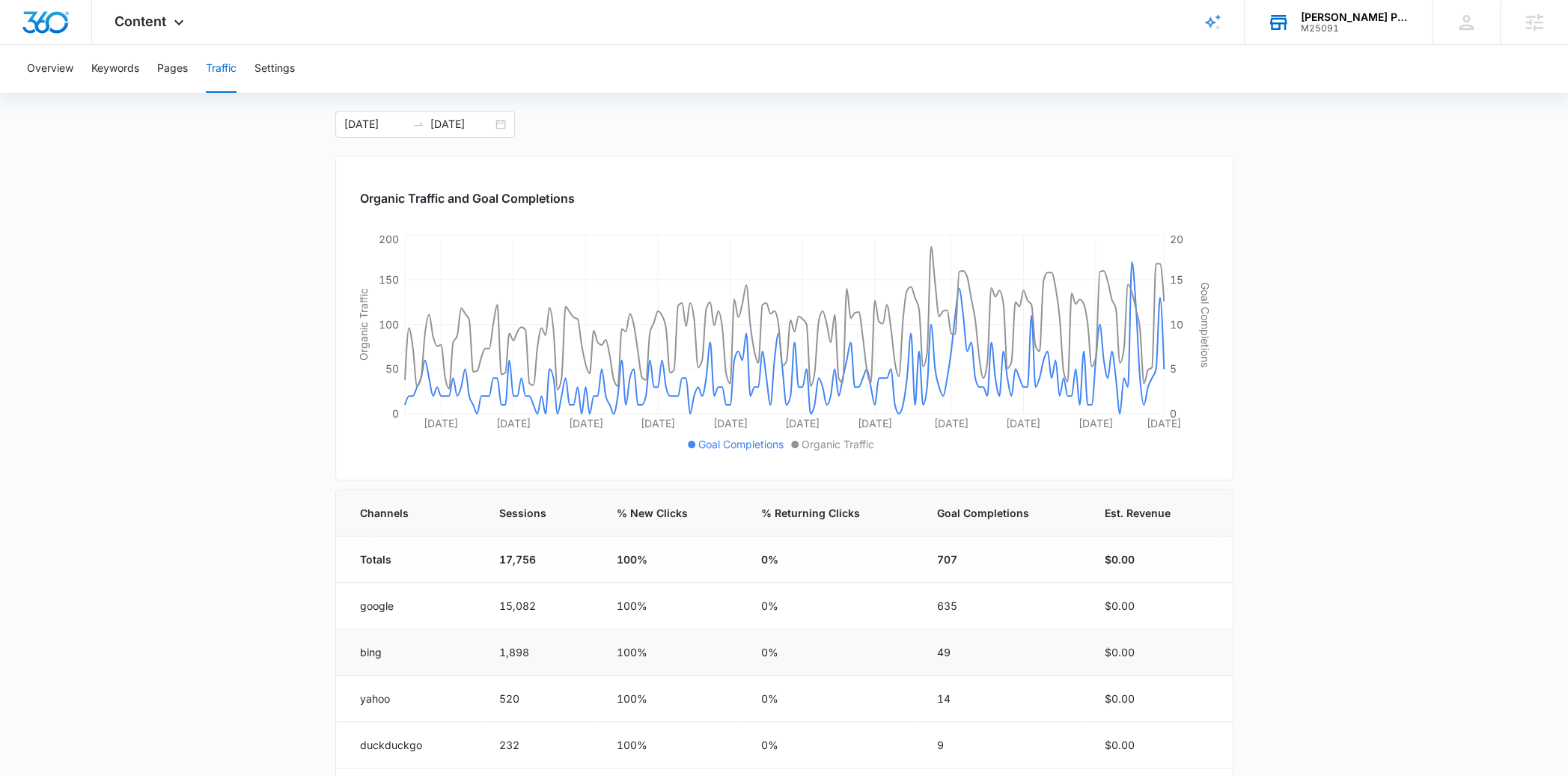
scroll to position [110, 0]
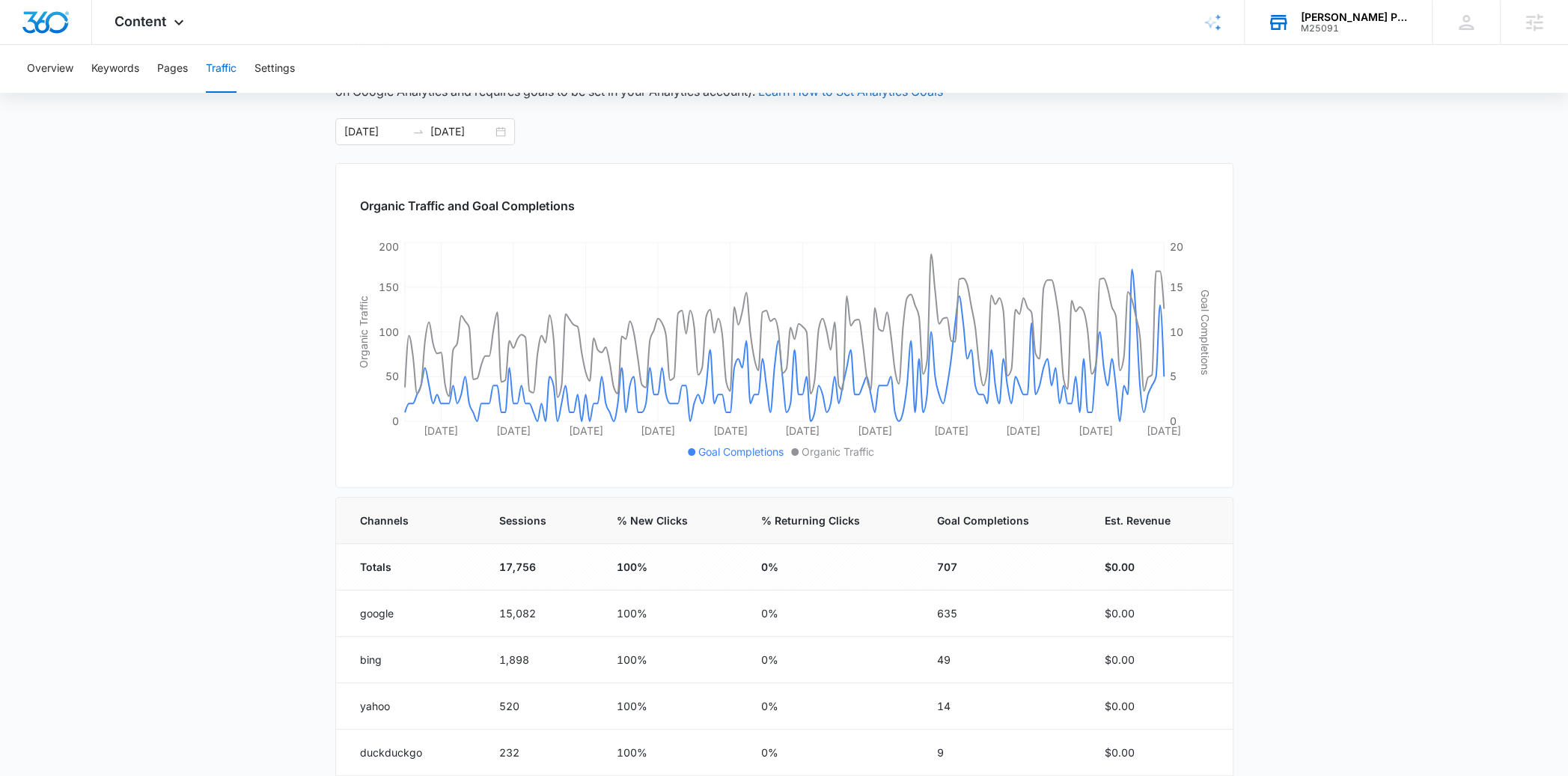
click at [1117, 572] on td "$0.00" at bounding box center [1159, 568] width 145 height 47
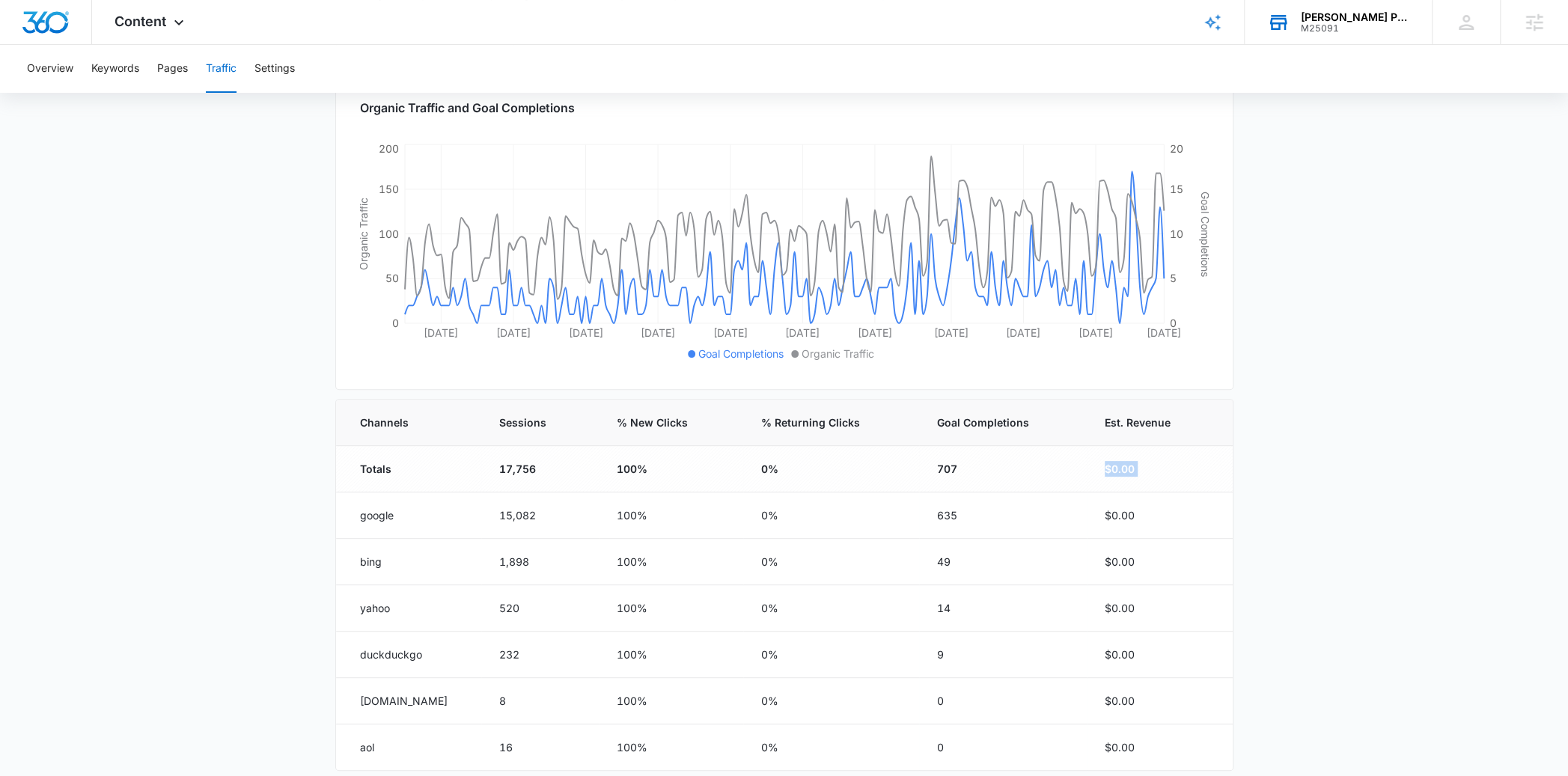
scroll to position [270, 0]
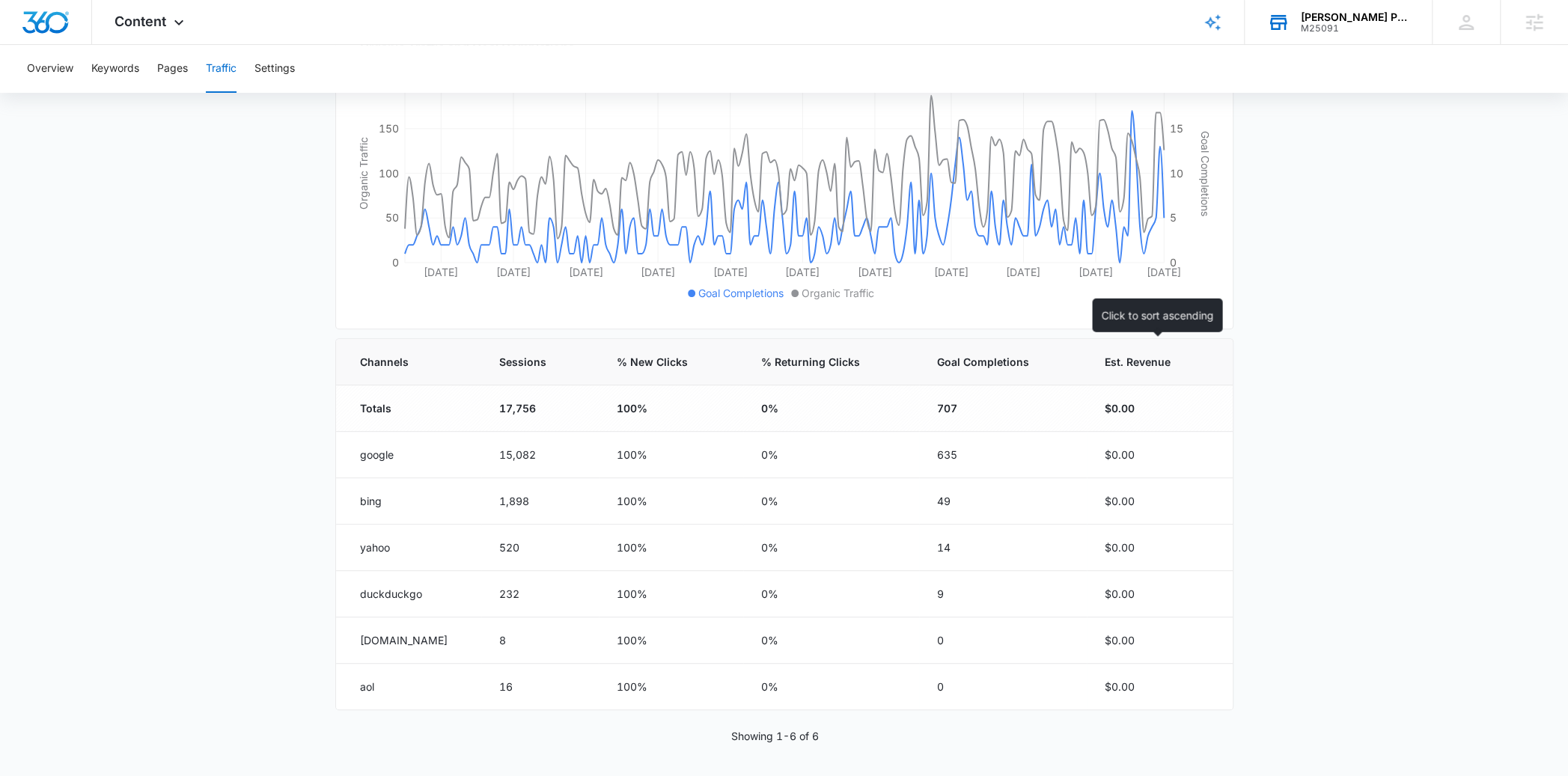
click at [1158, 362] on span "Est. Revenue" at bounding box center [1145, 362] width 82 height 16
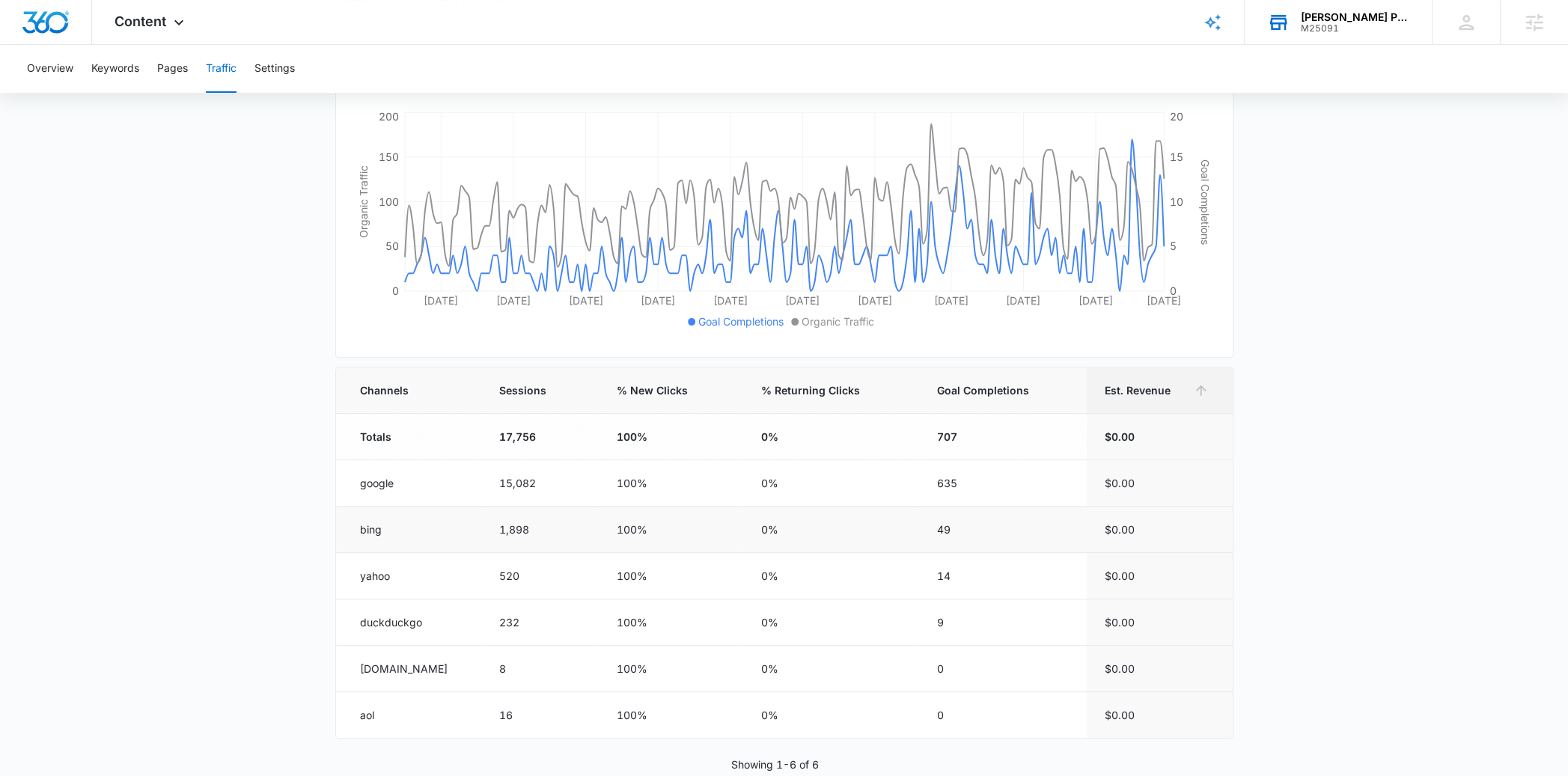
scroll to position [237, 0]
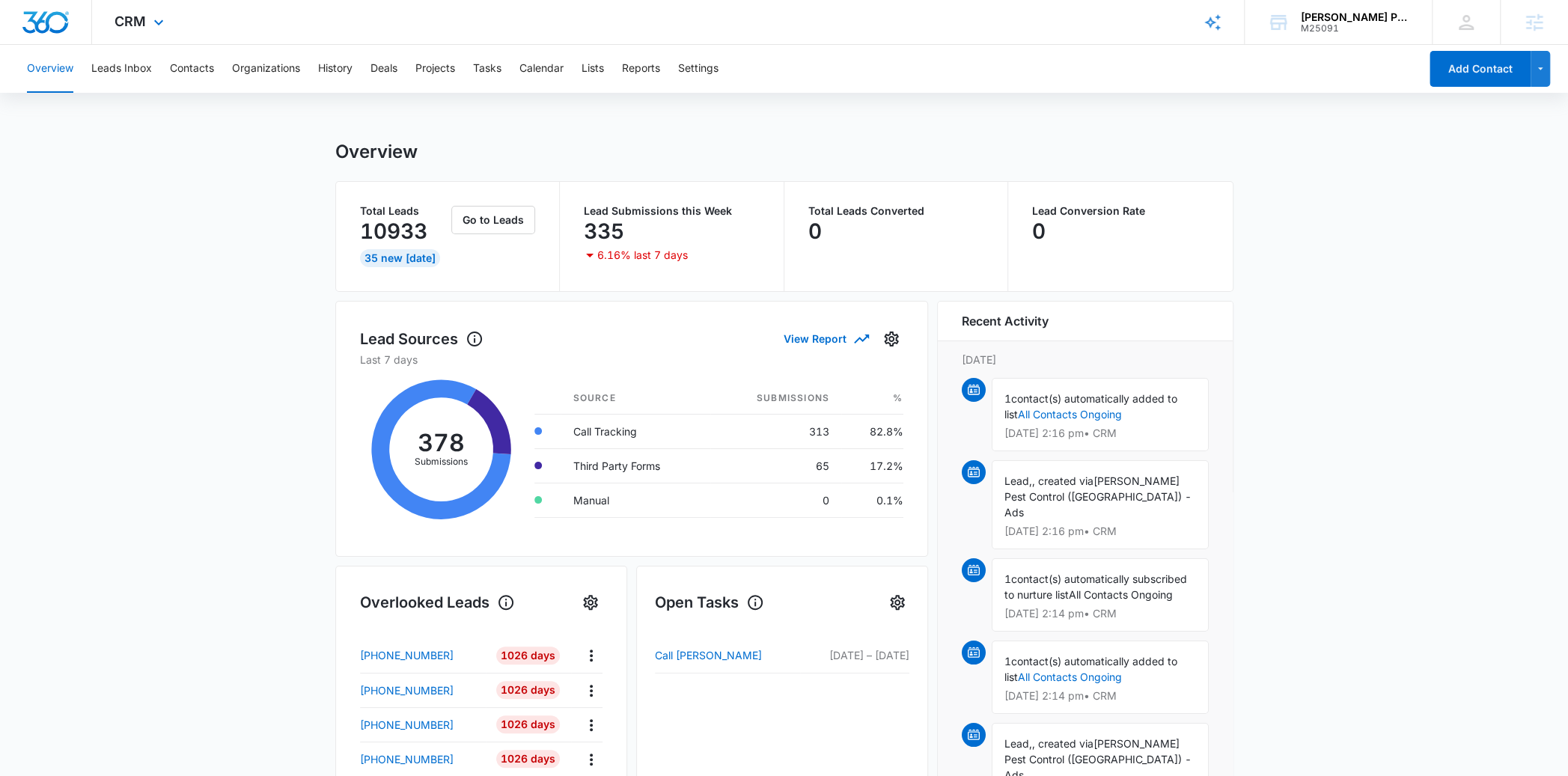
click at [148, 35] on div "CRM Apps Reputation Websites Forms CRM Email Social Shop Content Ads Intelligen…" at bounding box center [141, 22] width 98 height 44
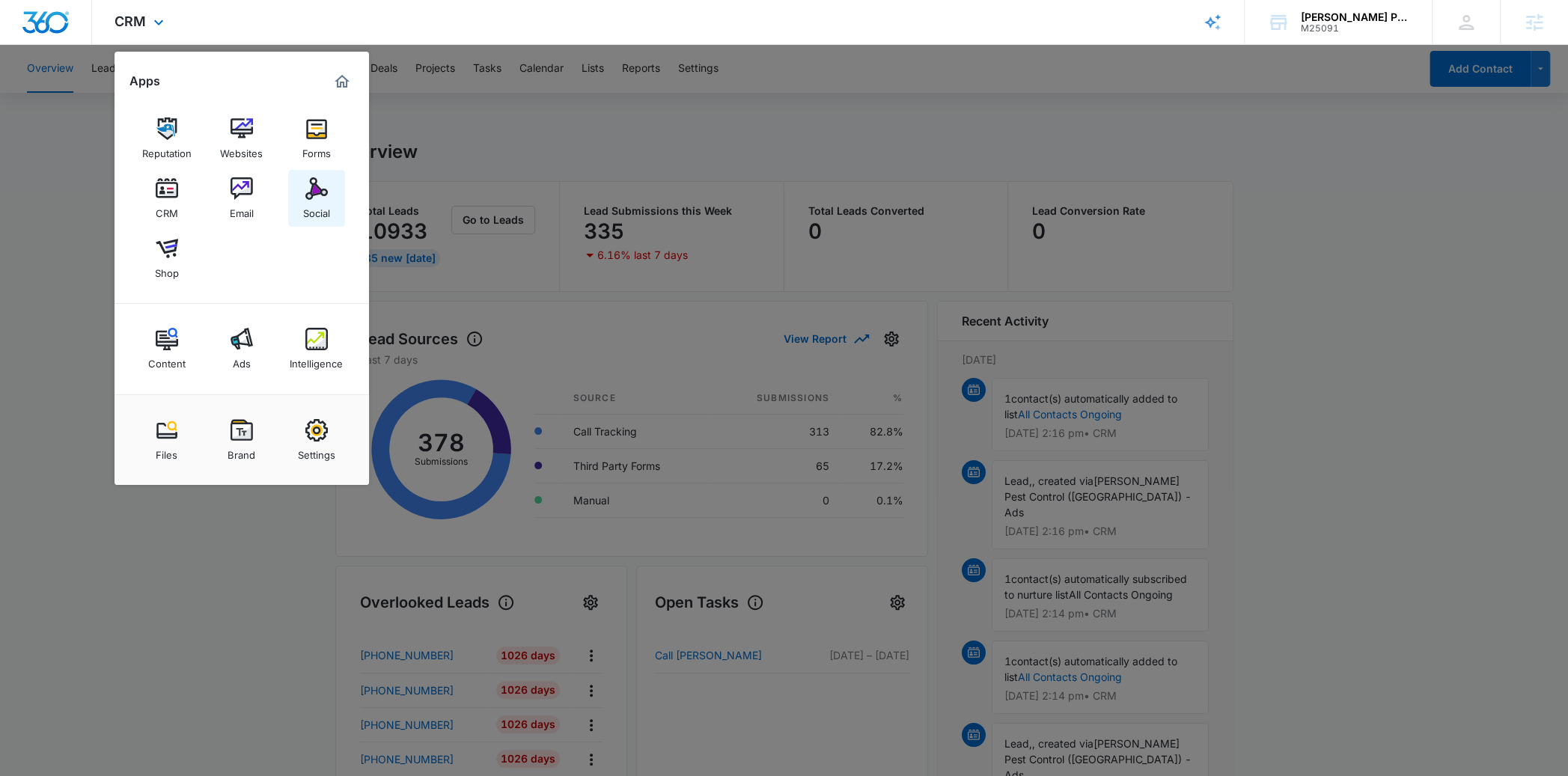
click at [321, 217] on div "Social" at bounding box center [316, 209] width 27 height 19
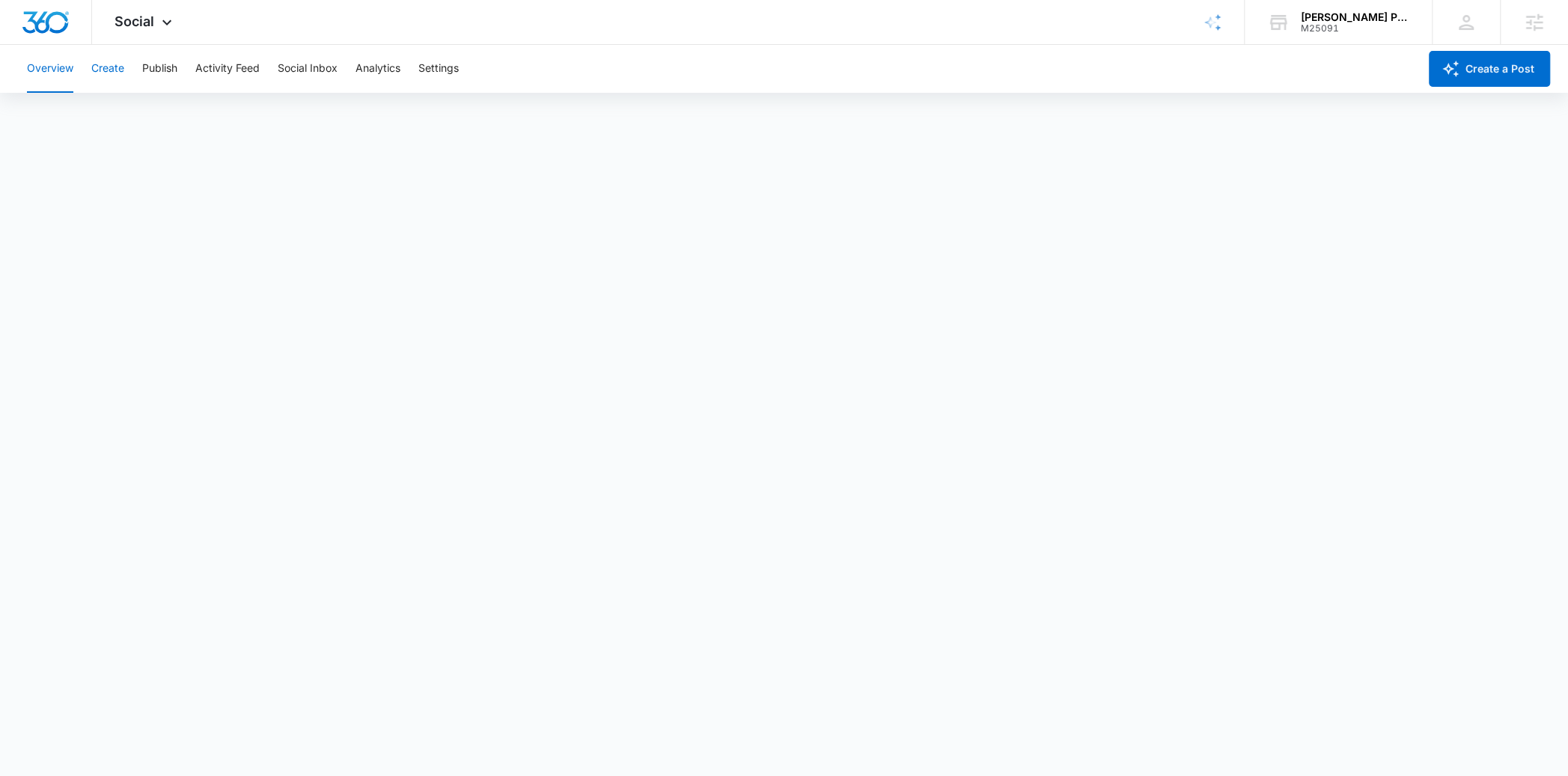
click at [117, 72] on button "Create" at bounding box center [107, 69] width 33 height 48
click at [451, 51] on button "Settings" at bounding box center [438, 69] width 40 height 48
